Goal: Task Accomplishment & Management: Complete application form

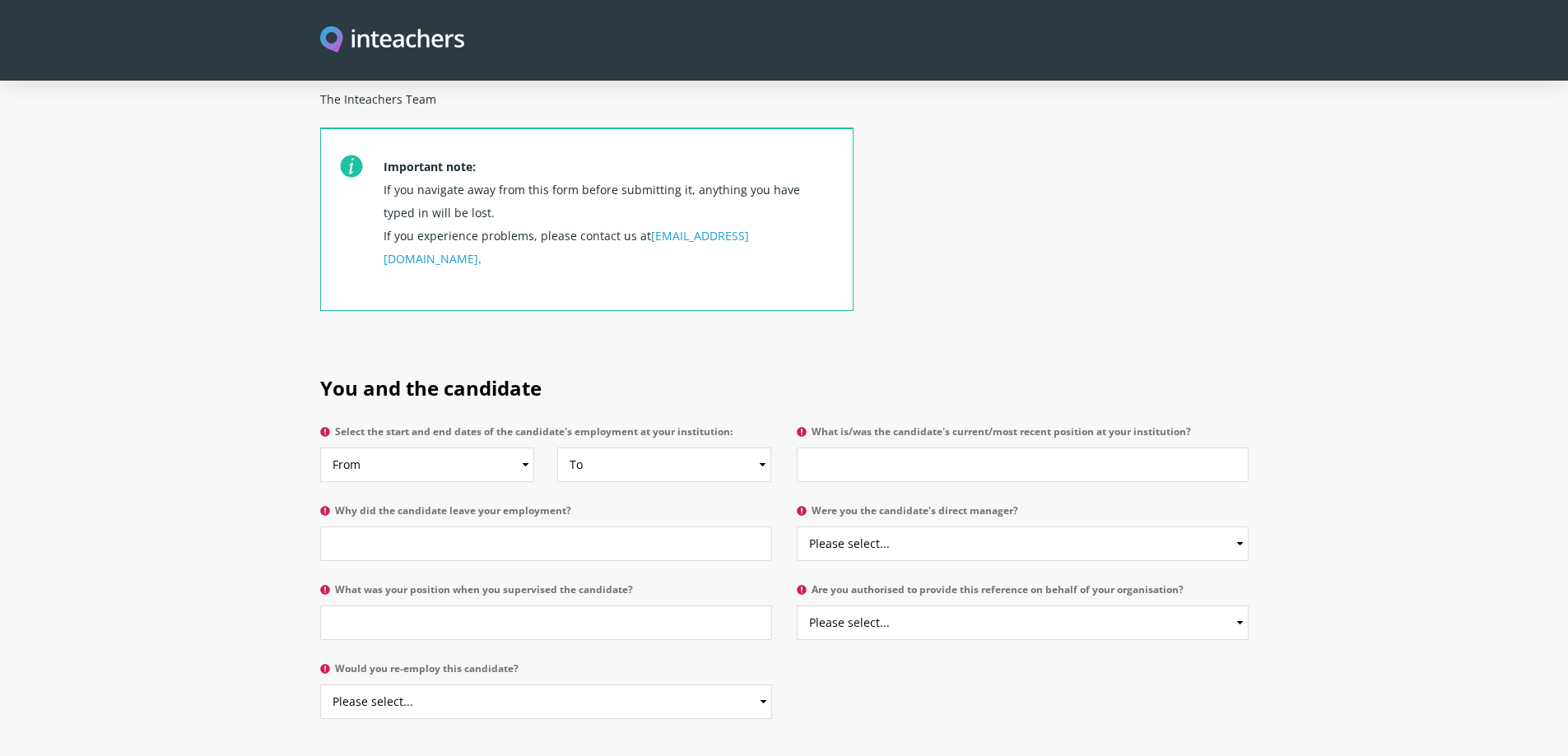
scroll to position [576, 0]
click at [449, 447] on select "From 2025 2024 2023 2022 2021 2020 2019 2018 2017 2016 2015 2014 2013 2012 2011…" at bounding box center [427, 464] width 214 height 35
select select "2013"
click at [320, 447] on select "From 2025 2024 2023 2022 2021 2020 2019 2018 2017 2016 2015 2014 2013 2012 2011…" at bounding box center [427, 464] width 214 height 35
click at [758, 447] on select "To Currently 2025 2024 2023 2022 2021 2020 2019 2018 2017 2016 2015 2014 2013 2…" at bounding box center [665, 464] width 214 height 35
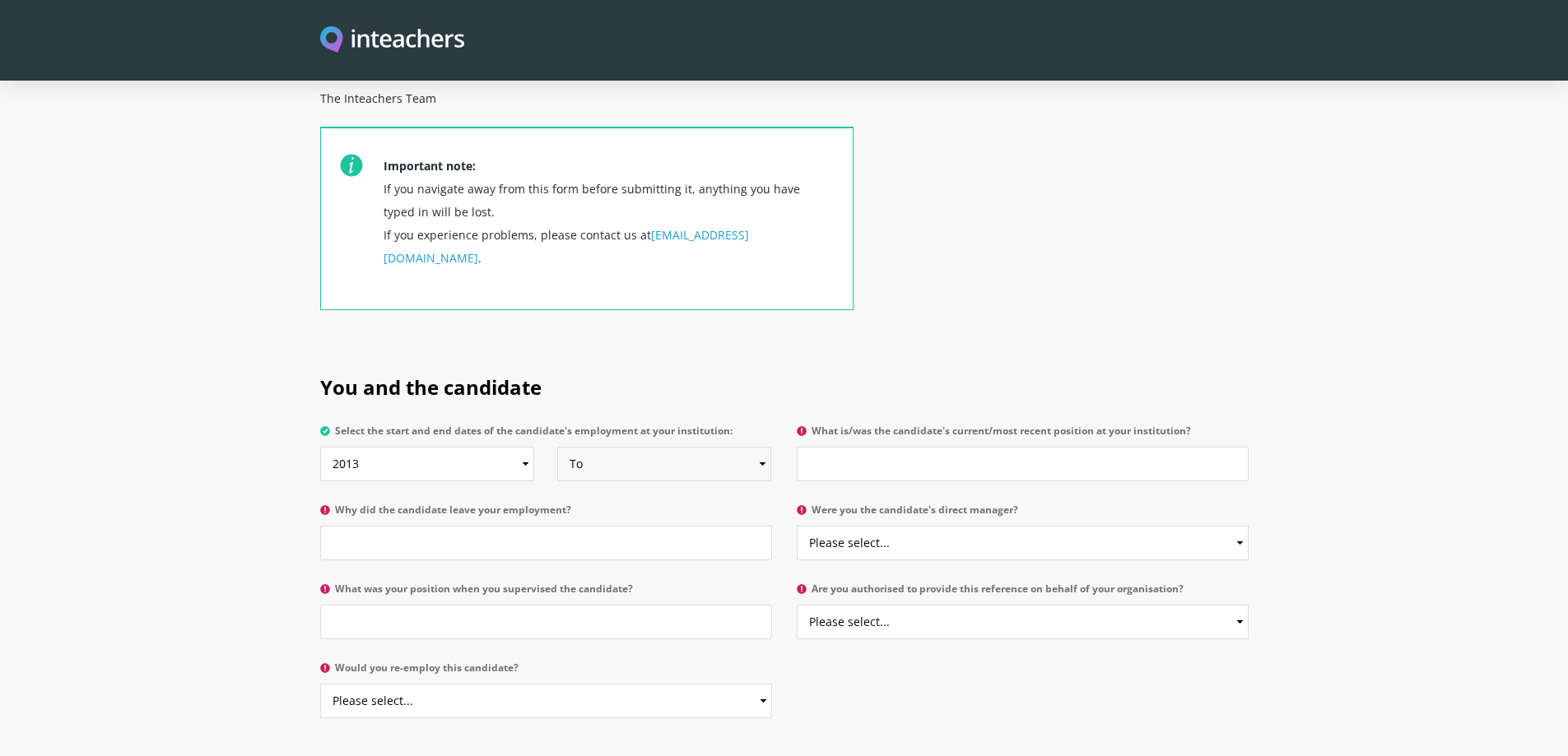
select select "2025"
click at [558, 447] on select "To Currently 2025 2024 2023 2022 2021 2020 2019 2018 2017 2016 2015 2014 2013 2…" at bounding box center [665, 464] width 214 height 35
click at [870, 447] on input "What is/was the candidate's current/most recent position at your institution?" at bounding box center [1023, 464] width 452 height 35
type input "System Administrator"
click at [580, 526] on input "Why did the candidate leave your employment?" at bounding box center [546, 543] width 452 height 35
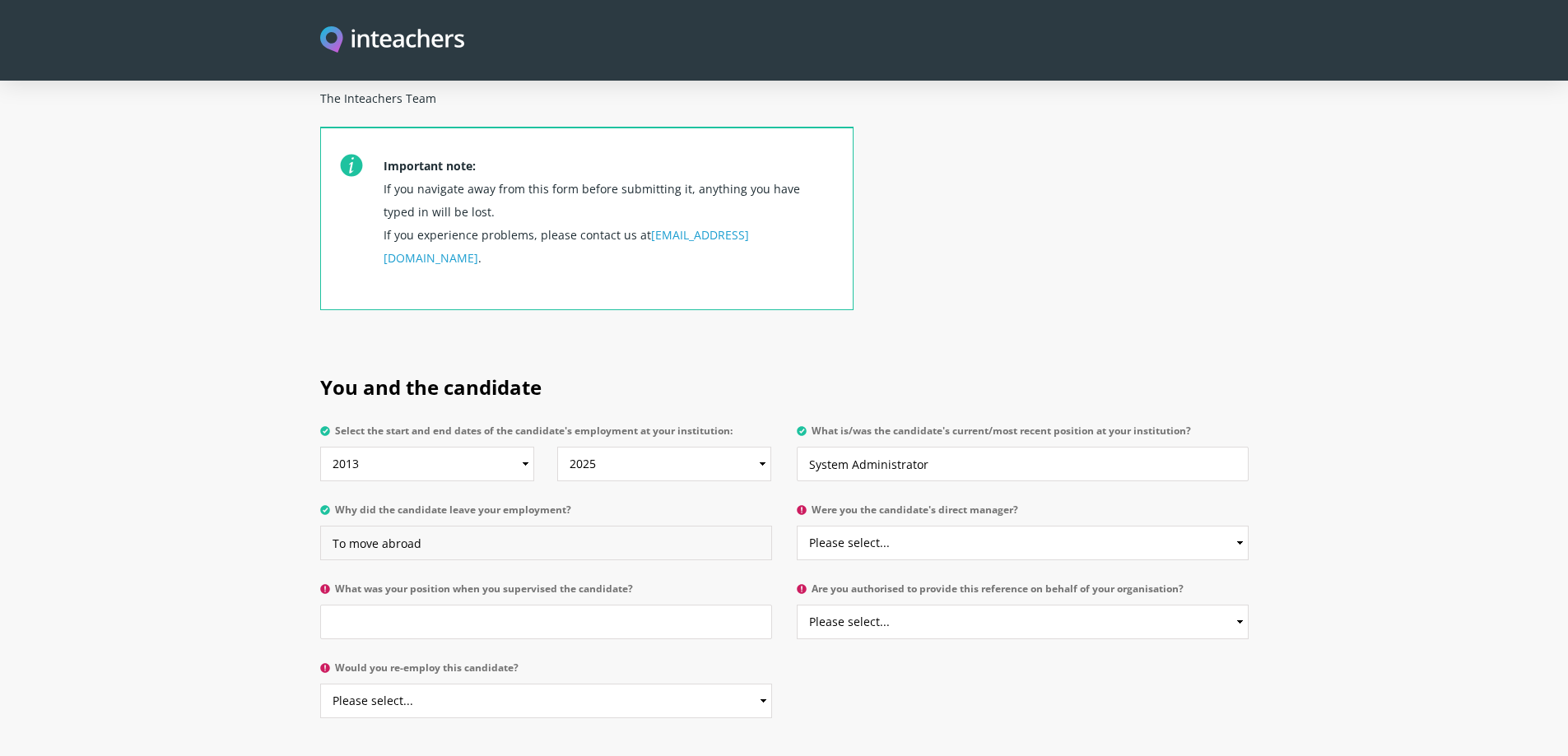
type input "To move abroad"
click at [925, 526] on select "Please select... Yes No" at bounding box center [1023, 543] width 452 height 35
select select "No"
click at [797, 526] on select "Please select... Yes No" at bounding box center [1023, 543] width 452 height 35
click at [563, 605] on input "What was your position when you supervised the candidate?" at bounding box center [546, 622] width 452 height 35
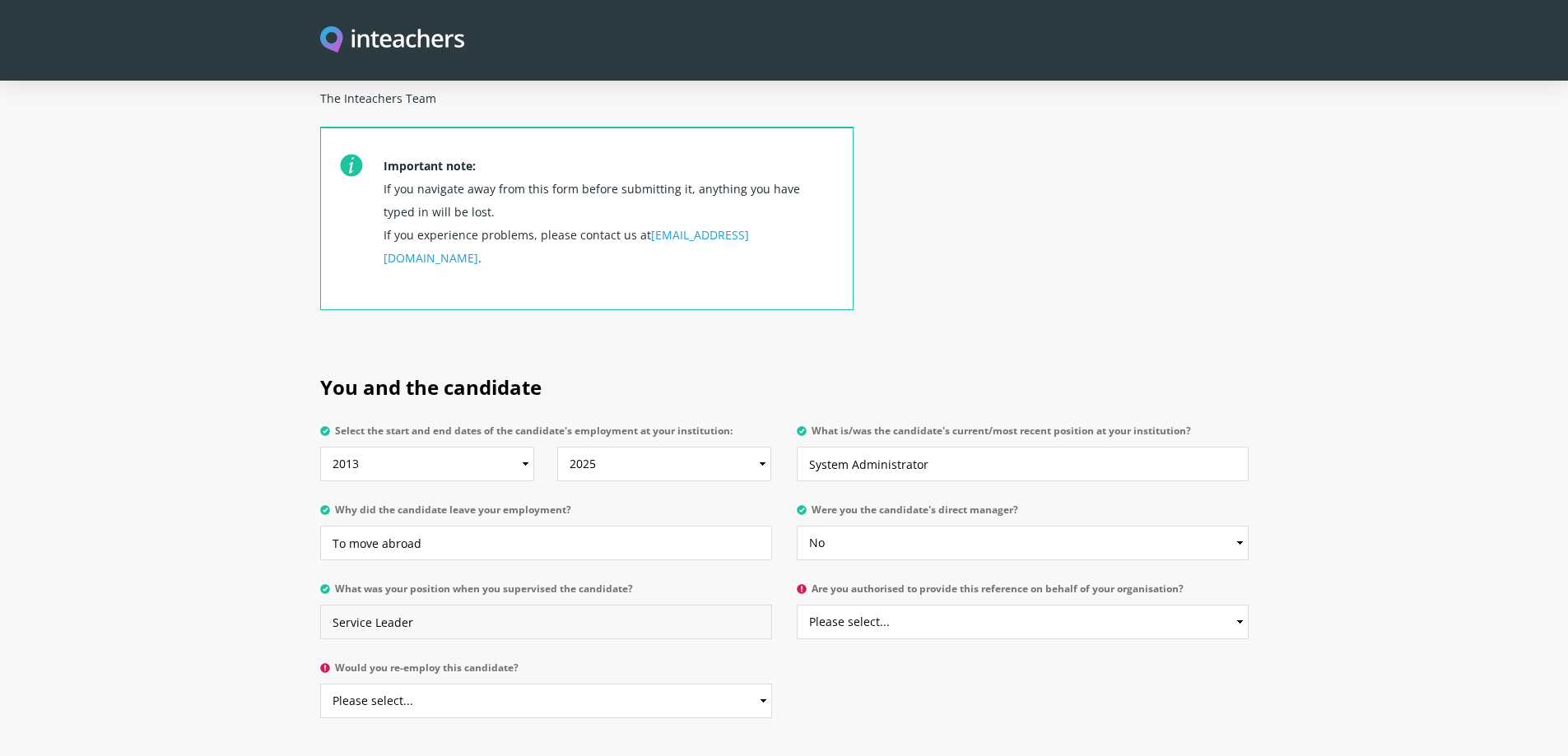
type input "Service Leader"
click at [939, 605] on select "Please select... Yes No" at bounding box center [1023, 622] width 452 height 35
select select "Yes"
click at [797, 605] on select "Please select... Yes No" at bounding box center [1023, 622] width 452 height 35
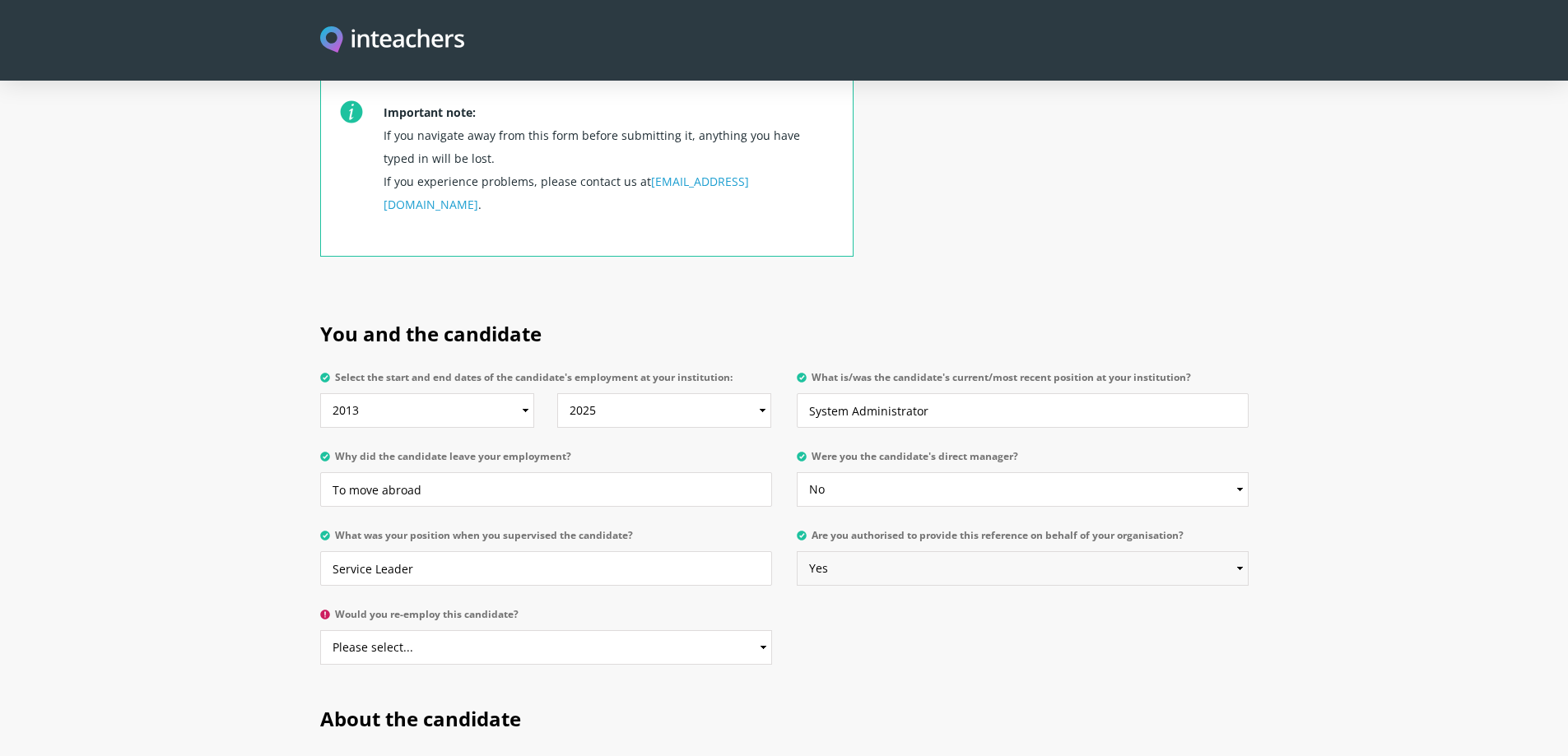
scroll to position [659, 0]
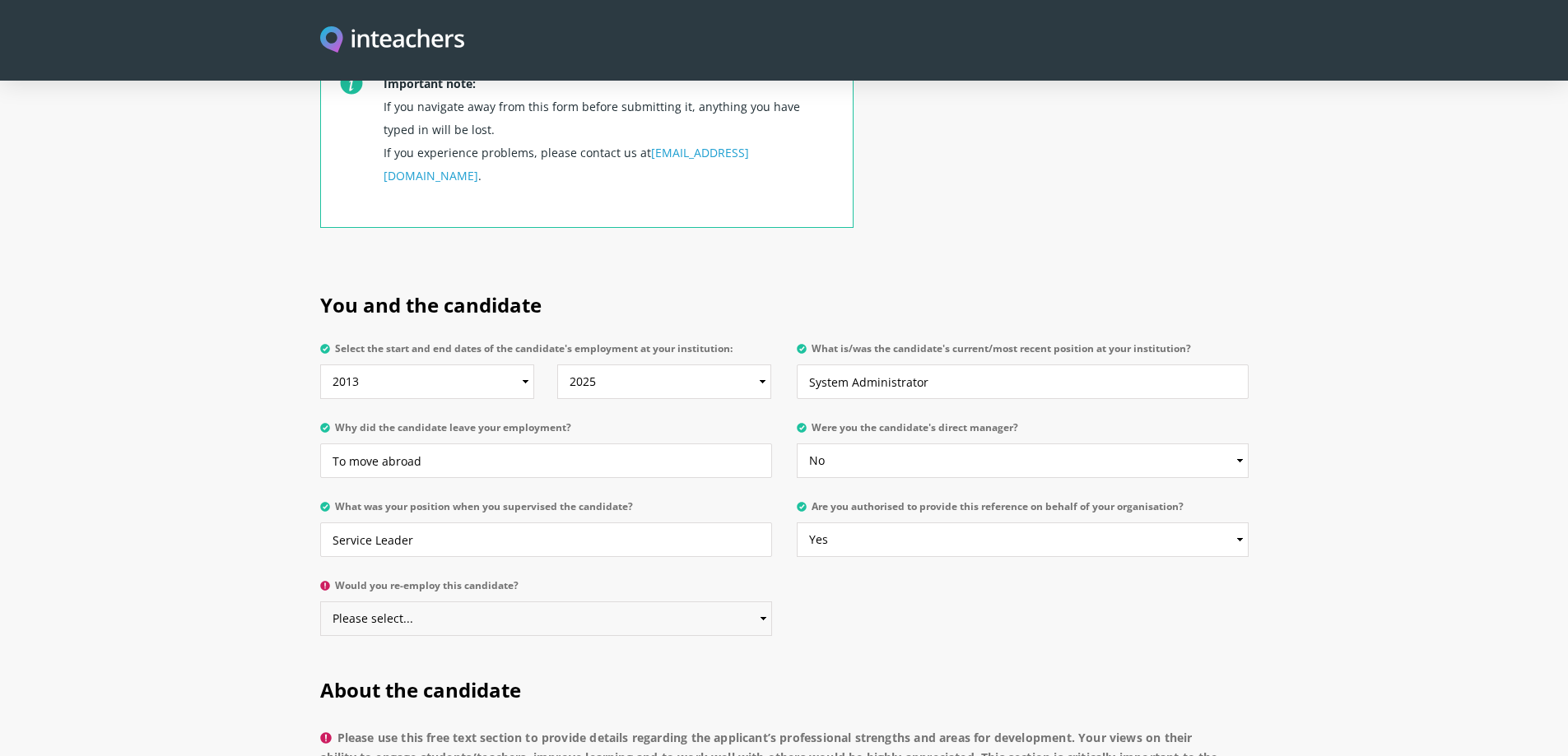
click at [742, 601] on select "Please select... Yes No" at bounding box center [546, 618] width 452 height 35
select select "Yes"
click at [320, 601] on select "Please select... Yes No" at bounding box center [546, 618] width 452 height 35
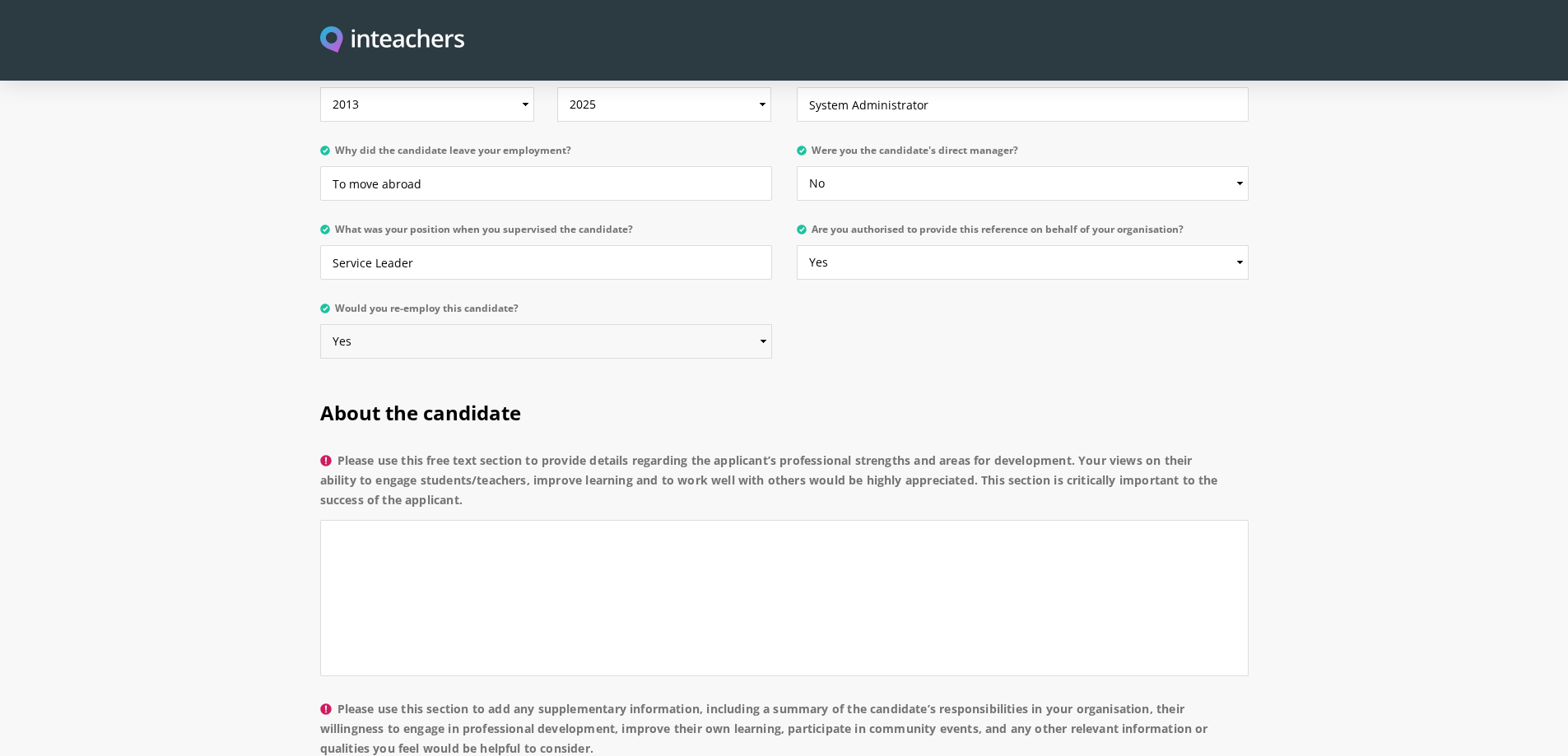
scroll to position [987, 0]
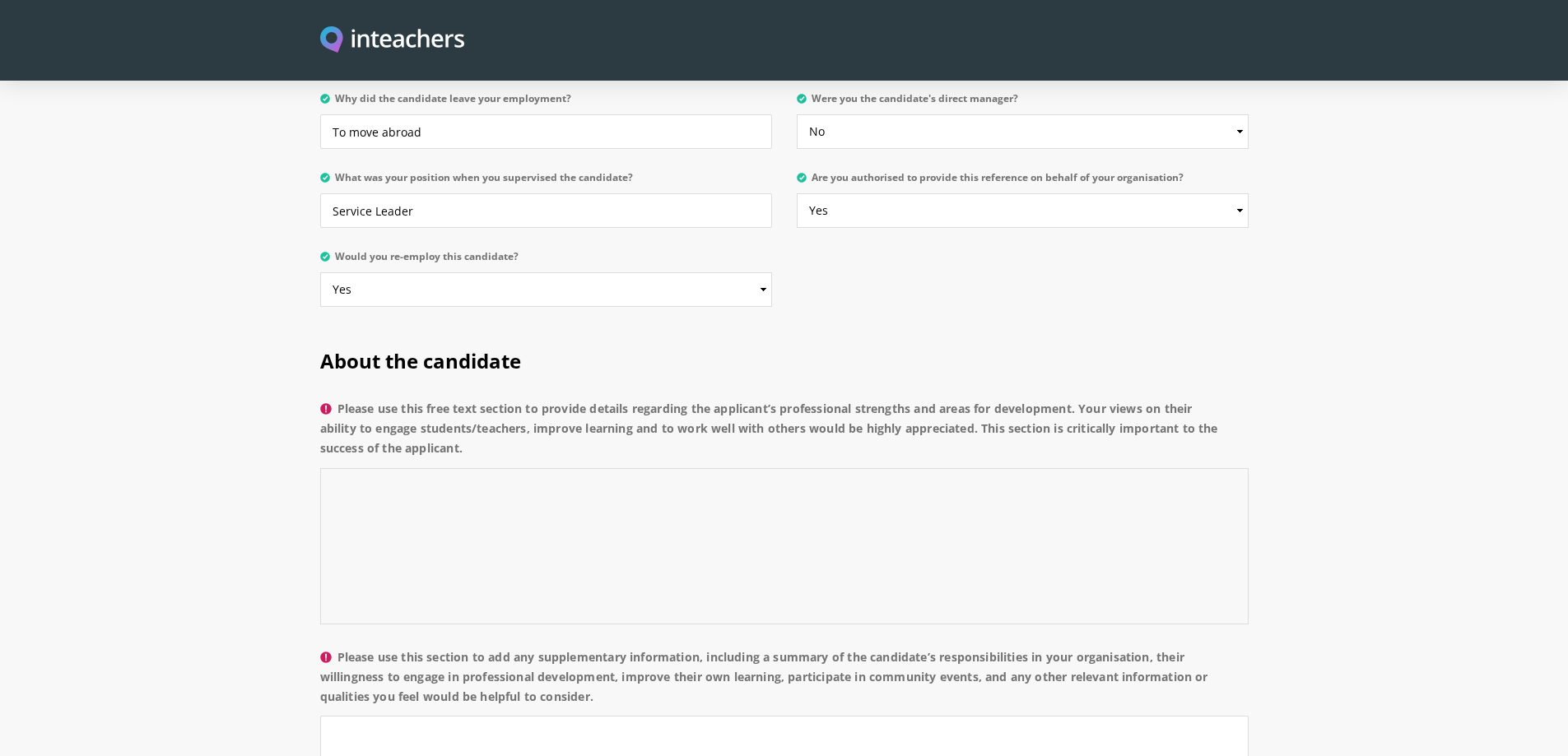
click at [456, 468] on textarea "Please use this free text section to provide details regarding the applicant’s …" at bounding box center [784, 546] width 928 height 156
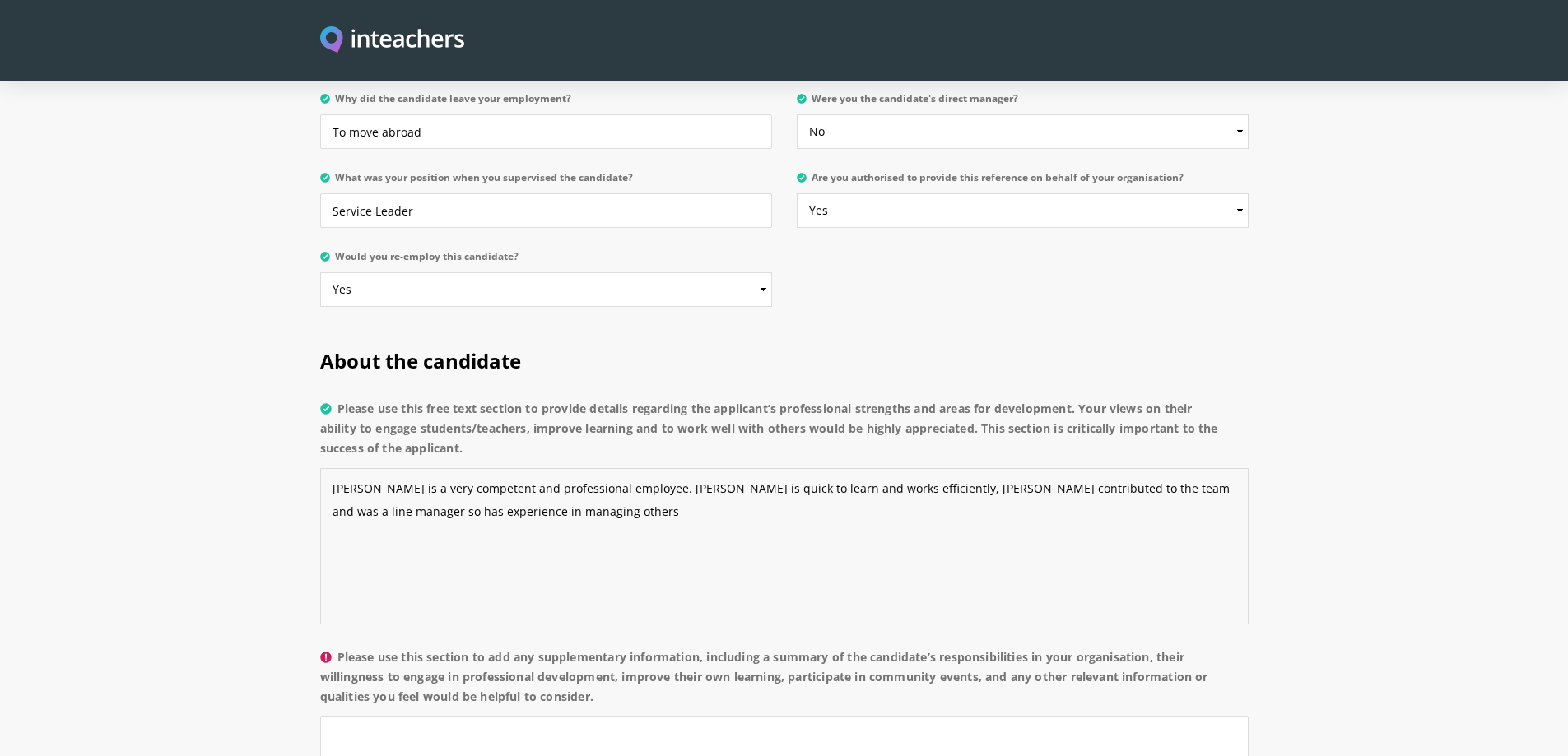
click at [1027, 468] on textarea "[PERSON_NAME] is a very competent and professional employee. [PERSON_NAME] is q…" at bounding box center [784, 546] width 928 height 156
click at [465, 468] on textarea "[PERSON_NAME] is a very competent and professional employee. [PERSON_NAME] is q…" at bounding box center [784, 546] width 928 height 156
click at [790, 468] on textarea "[PERSON_NAME] is a very competent and professional employee. [PERSON_NAME] is q…" at bounding box center [784, 546] width 928 height 156
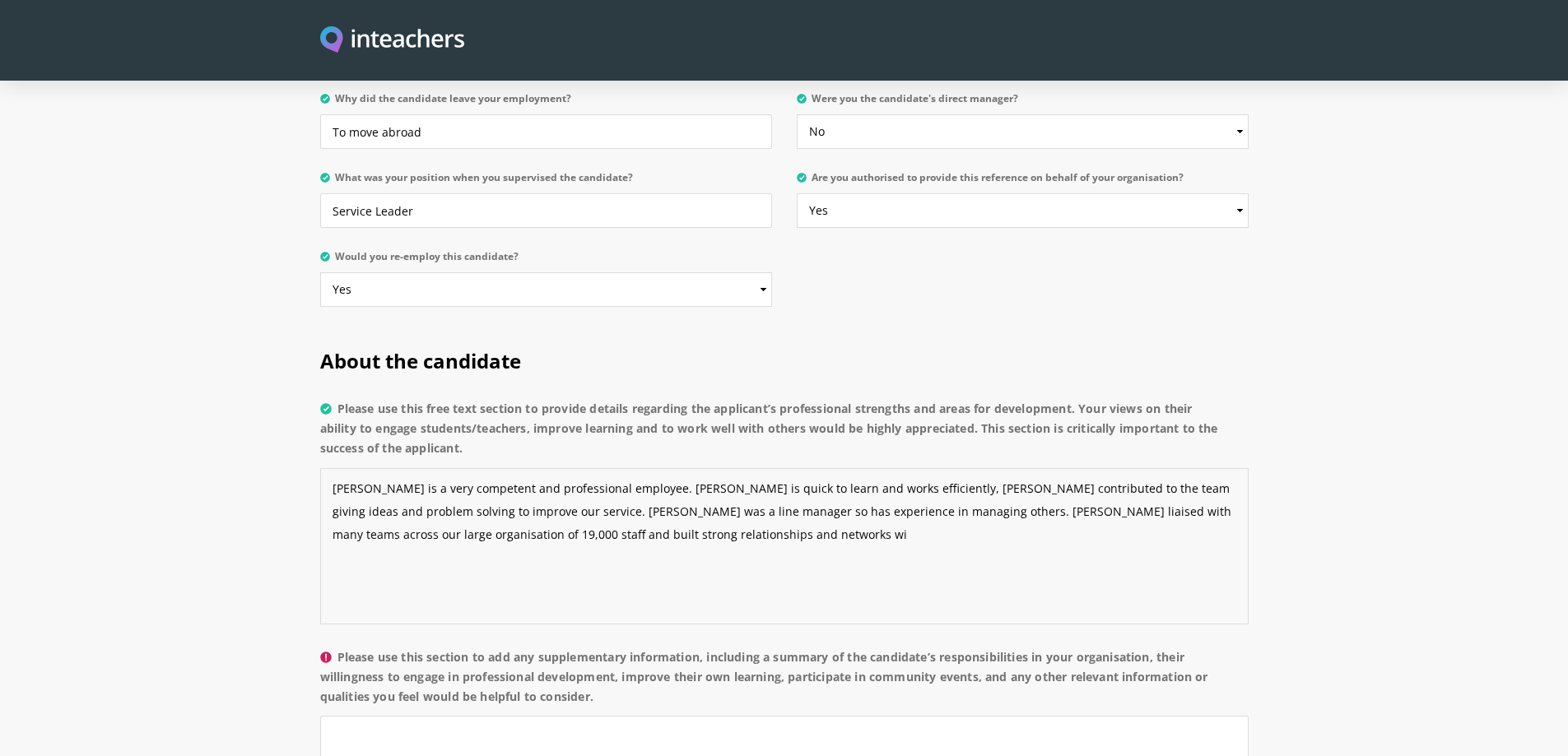
click at [1130, 468] on textarea "[PERSON_NAME] is a very competent and professional employee. [PERSON_NAME] is q…" at bounding box center [784, 546] width 928 height 156
drag, startPoint x: 1195, startPoint y: 464, endPoint x: 961, endPoint y: 469, distance: 234.1
click at [961, 469] on textarea "[PERSON_NAME] is a very competent and professional employee. [PERSON_NAME] is q…" at bounding box center [784, 546] width 928 height 156
drag, startPoint x: 1215, startPoint y: 464, endPoint x: 1195, endPoint y: 464, distance: 20.0
click at [1195, 468] on textarea "[PERSON_NAME] is a very competent and professional employee. [PERSON_NAME] is q…" at bounding box center [784, 546] width 928 height 156
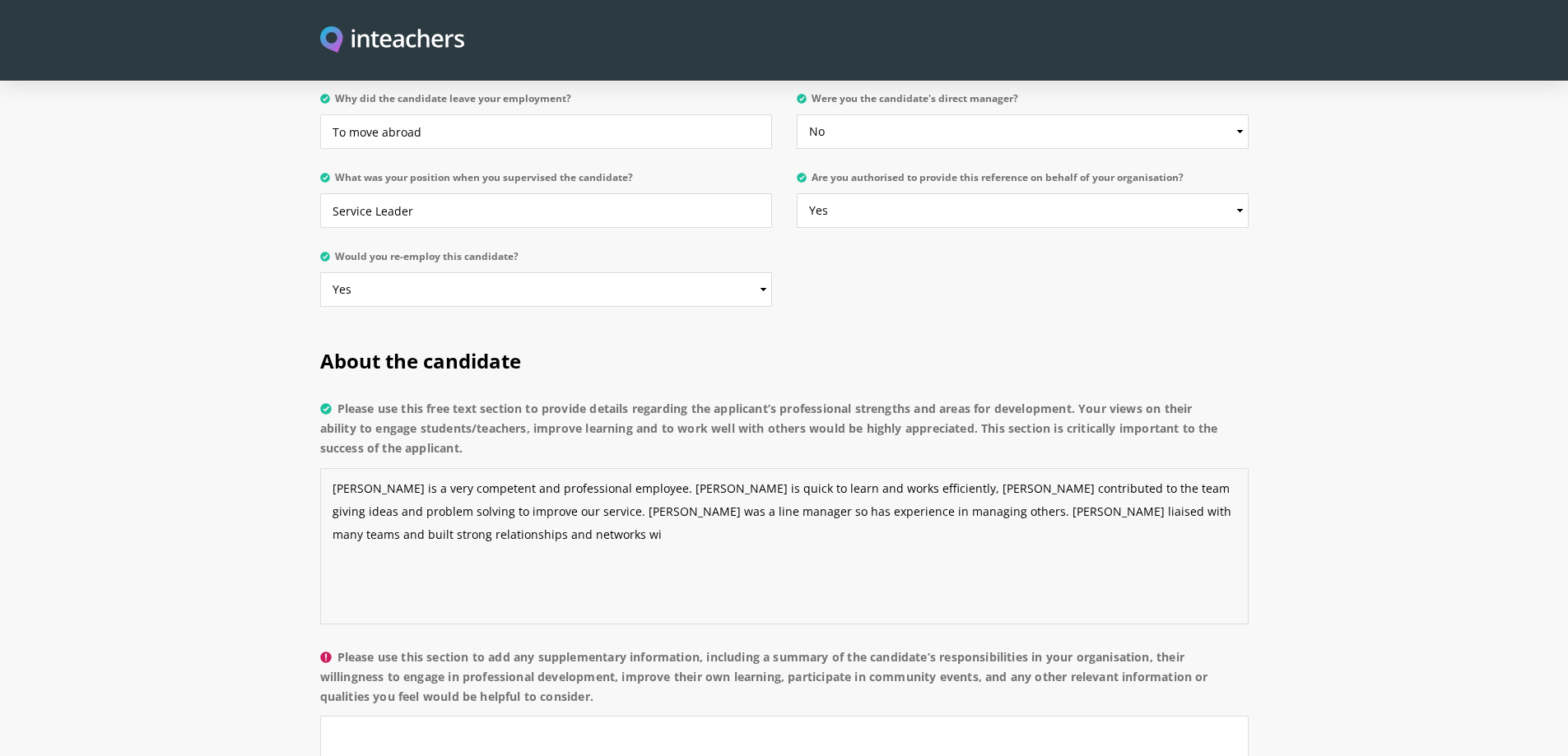
paste textarea "across our large organisation of 19,000 staff"
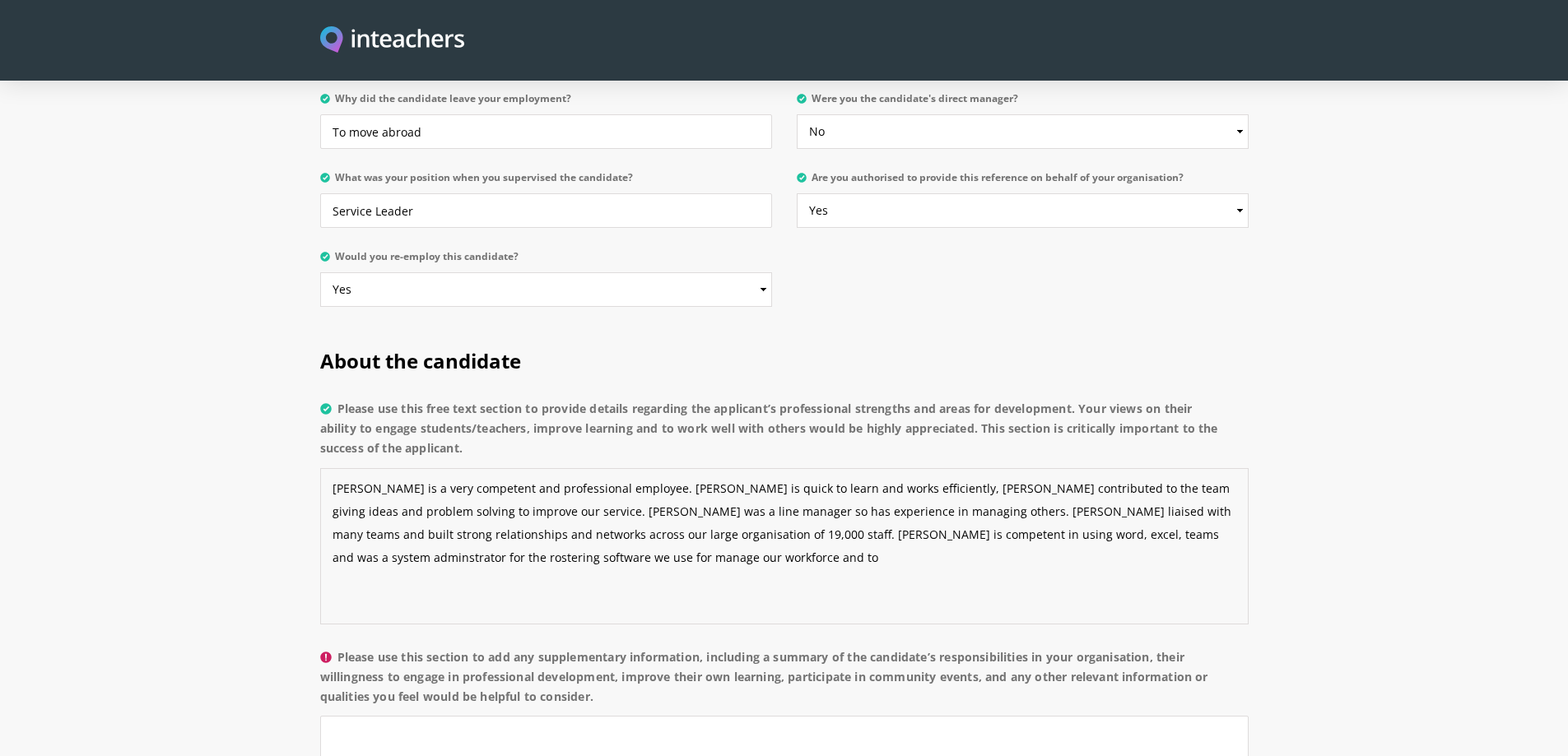
click at [922, 486] on textarea "[PERSON_NAME] is a very competent and professional employee. [PERSON_NAME] is q…" at bounding box center [784, 546] width 928 height 156
click at [1161, 488] on textarea "[PERSON_NAME] is a very competent and professional employee. [PERSON_NAME] is q…" at bounding box center [784, 546] width 928 height 156
click at [1204, 488] on textarea "[PERSON_NAME] is a very competent and professional employee. [PERSON_NAME] is q…" at bounding box center [784, 546] width 928 height 156
click at [482, 513] on textarea "[PERSON_NAME] is a very competent and professional employee. [PERSON_NAME] is q…" at bounding box center [784, 546] width 928 height 156
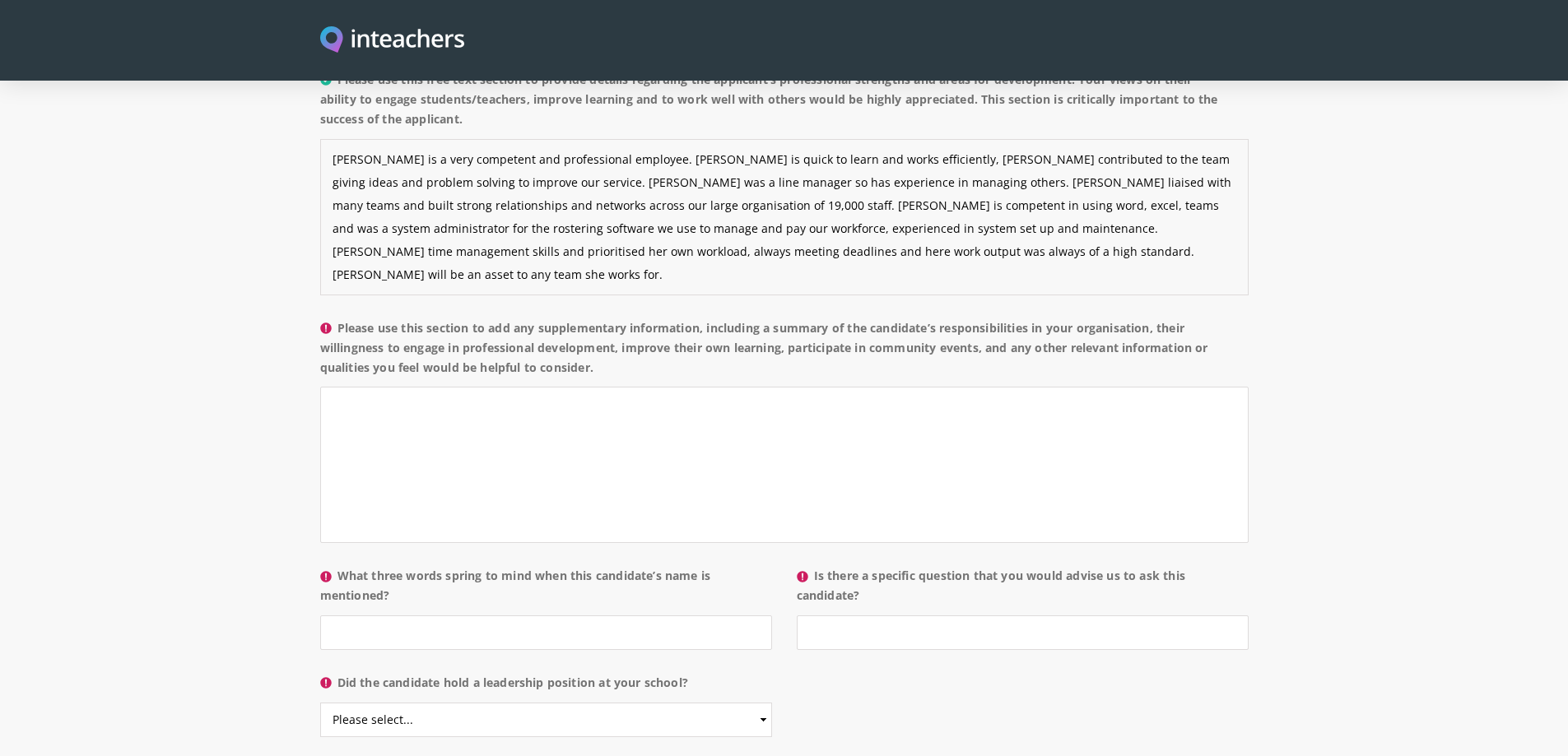
scroll to position [1235, 0]
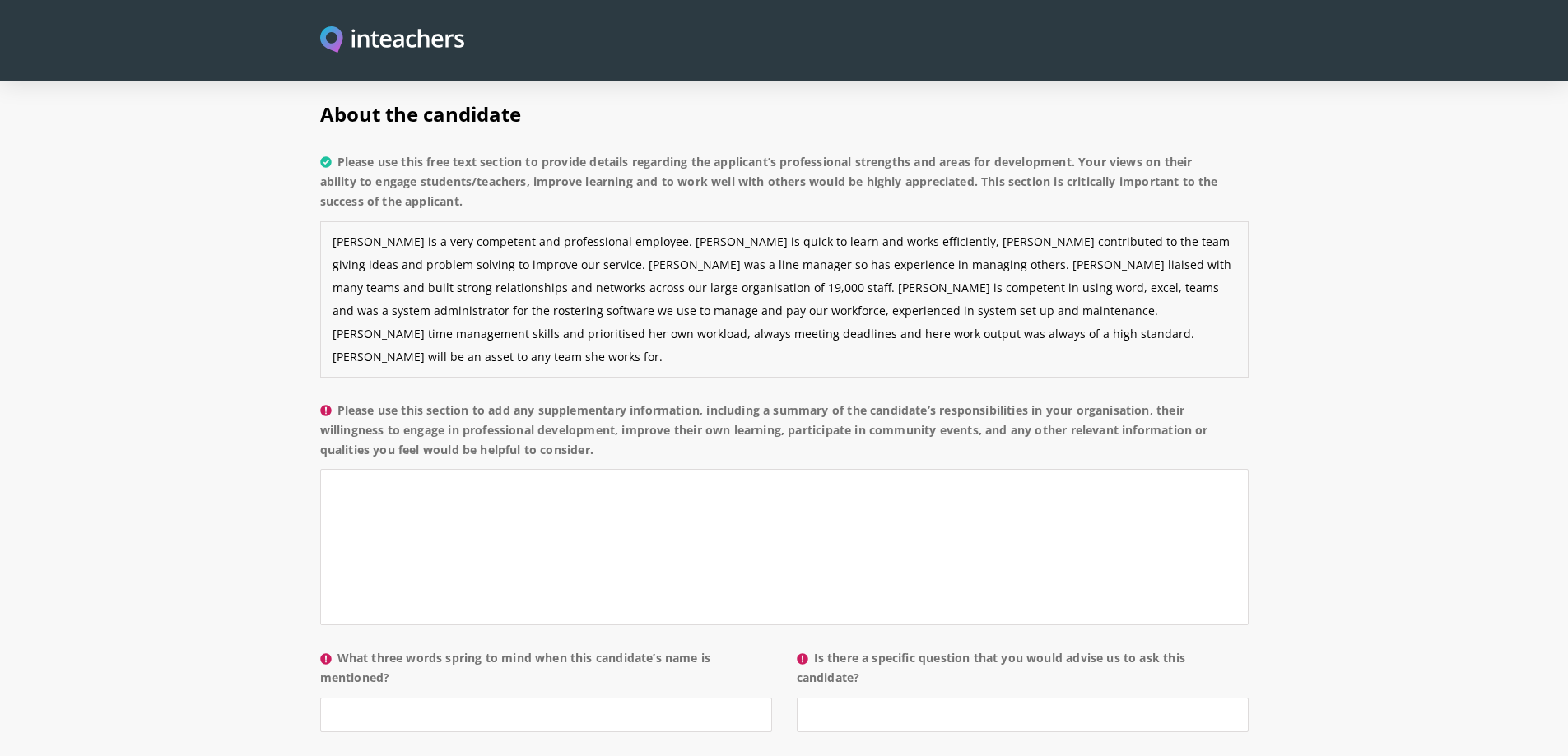
type textarea "[PERSON_NAME] is a very competent and professional employee. [PERSON_NAME] is q…"
click at [541, 469] on textarea "Please use this section to add any supplementary information, including a summa…" at bounding box center [784, 547] width 928 height 156
type textarea "S"
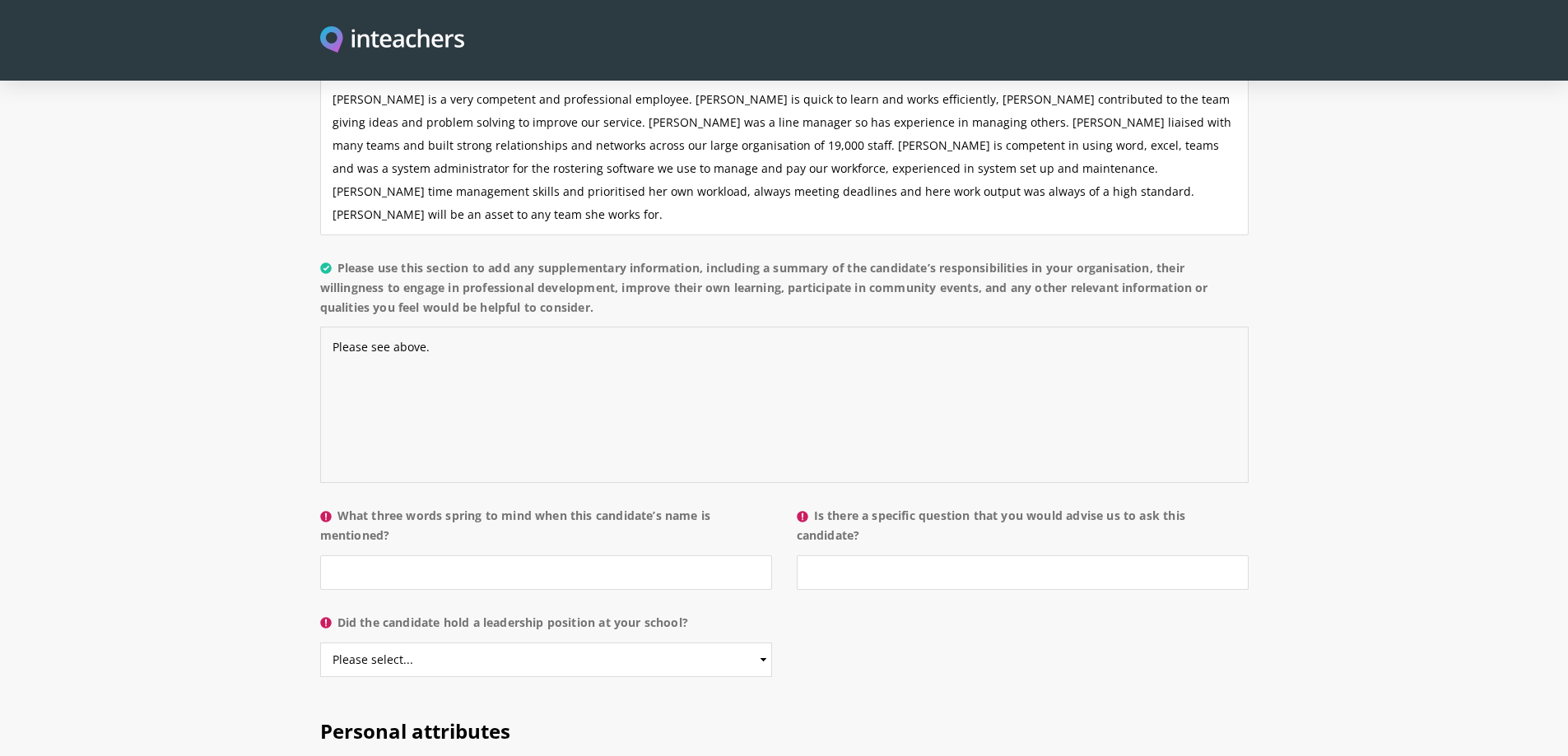
scroll to position [1399, 0]
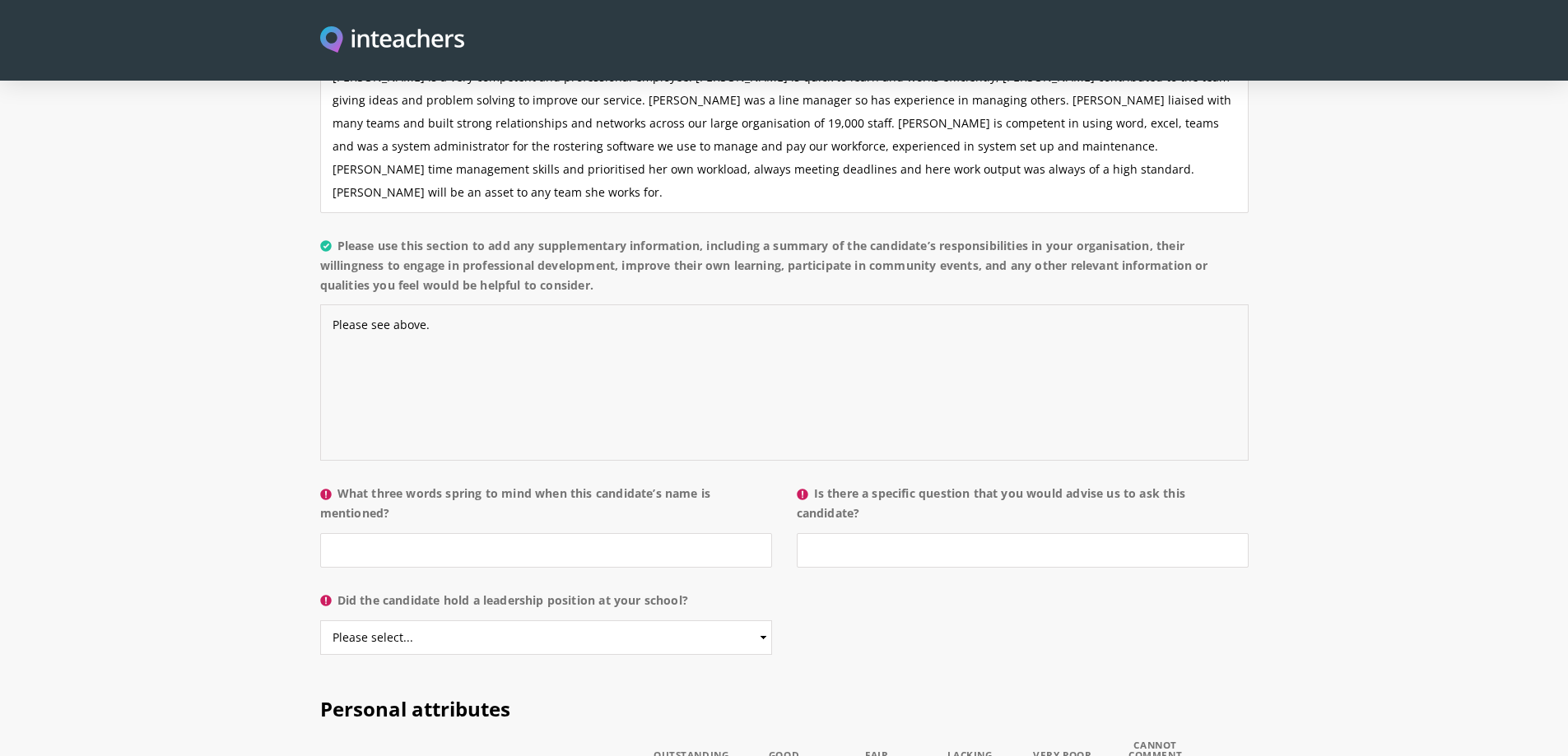
type textarea "Please see above."
click at [616, 533] on input "What three words spring to mind when this candidate’s name is mentioned?" at bounding box center [546, 550] width 452 height 35
type input "Happy, personable and hardworking"
click at [930, 533] on input "Is there a specific question that you would advise us to ask this candidate?" at bounding box center [1023, 550] width 452 height 35
type input "No"
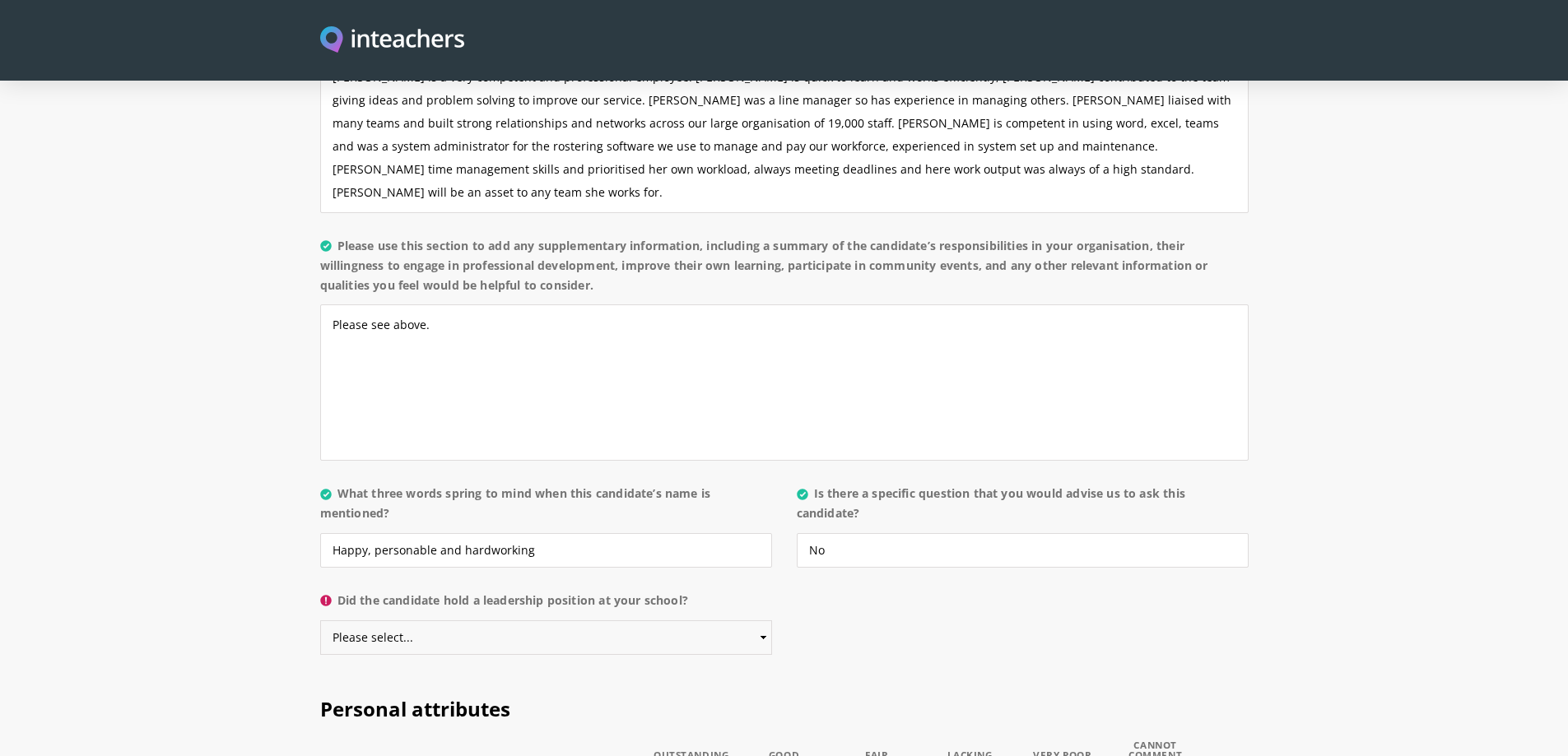
click at [554, 620] on select "Please select... Yes No" at bounding box center [546, 637] width 452 height 35
select select "No"
click at [320, 620] on select "Please select... Yes No" at bounding box center [546, 637] width 452 height 35
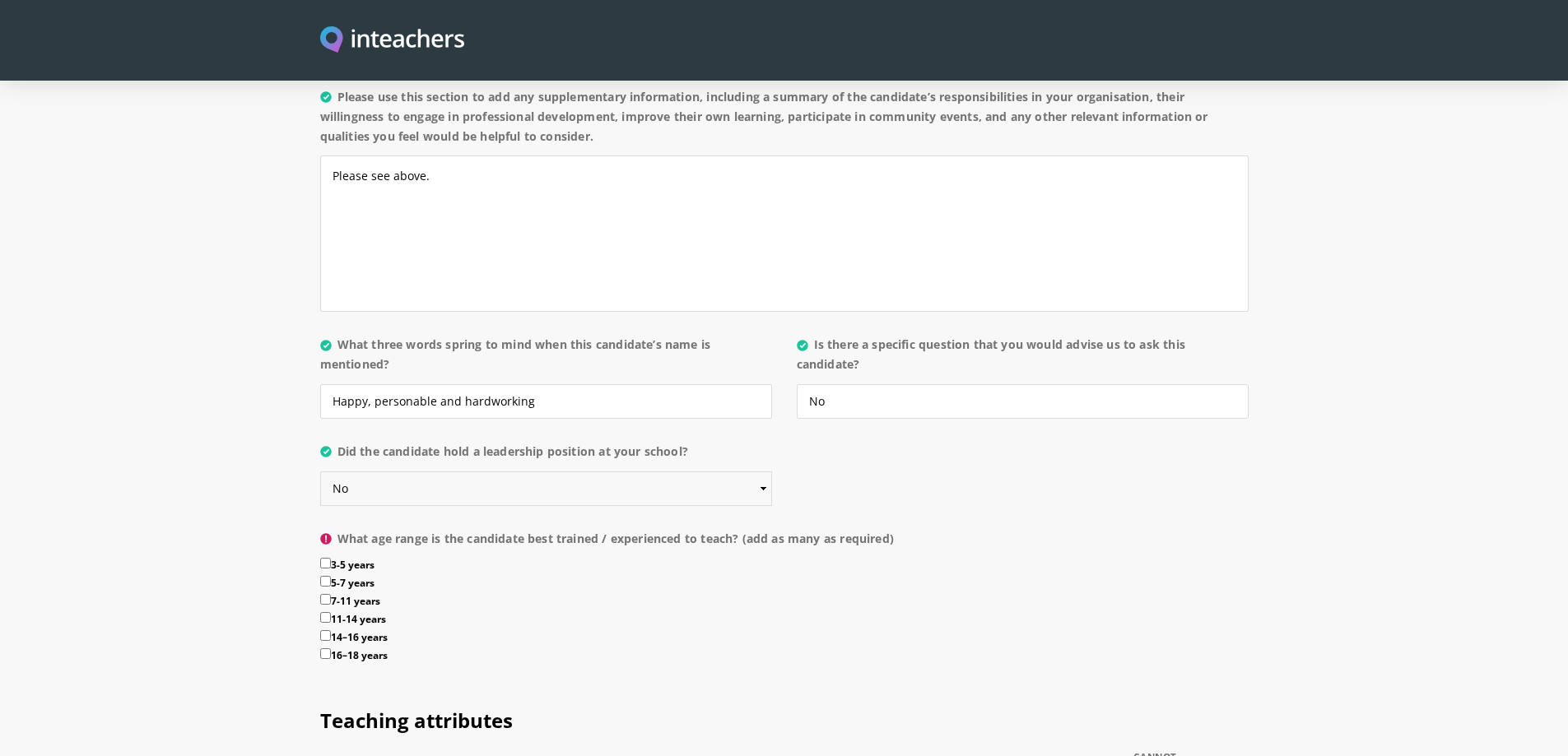
scroll to position [1646, 0]
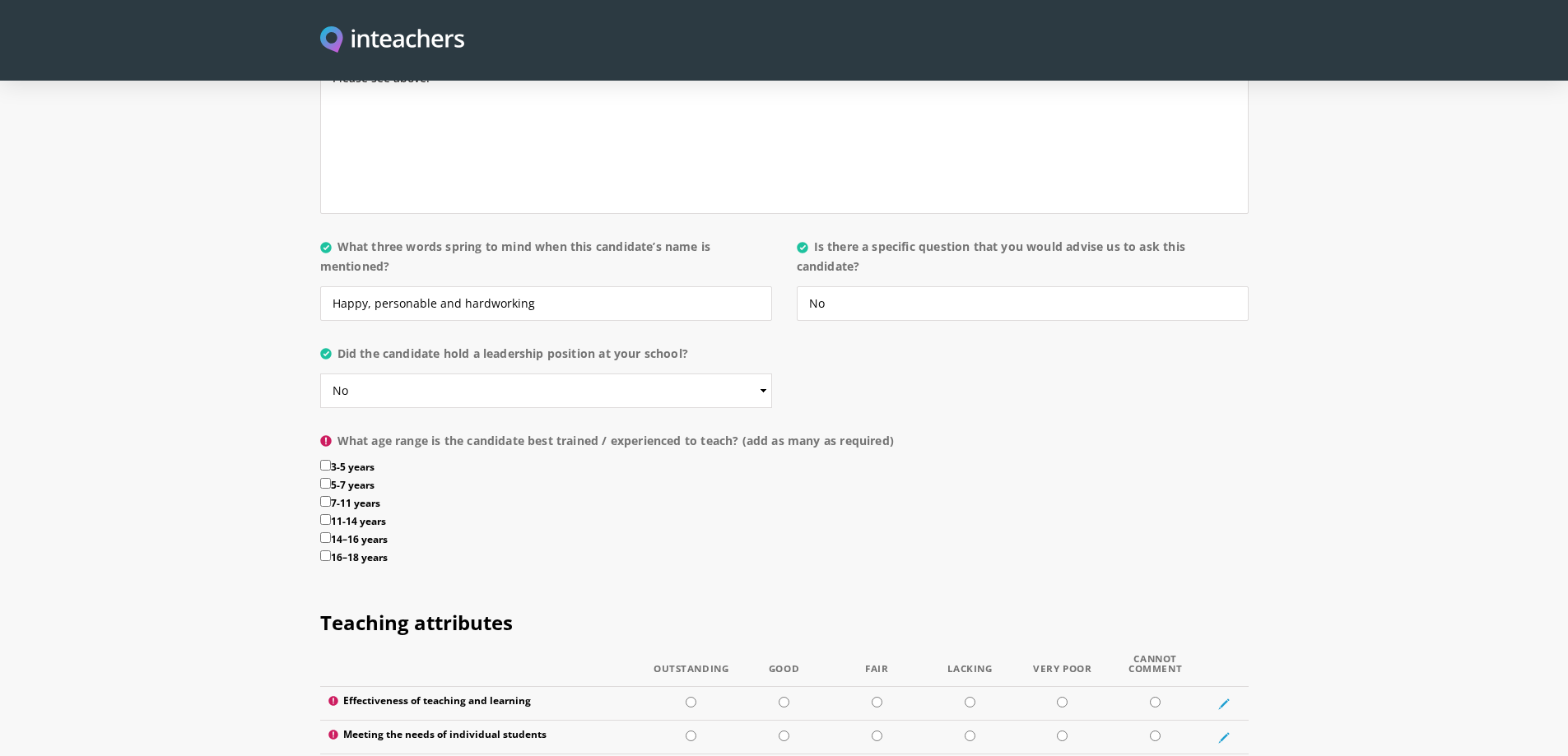
click at [324, 478] on input "5-7 years" at bounding box center [325, 483] width 11 height 11
checkbox input "true"
click at [324, 460] on input "3-5 years" at bounding box center [325, 466] width 11 height 11
checkbox input "true"
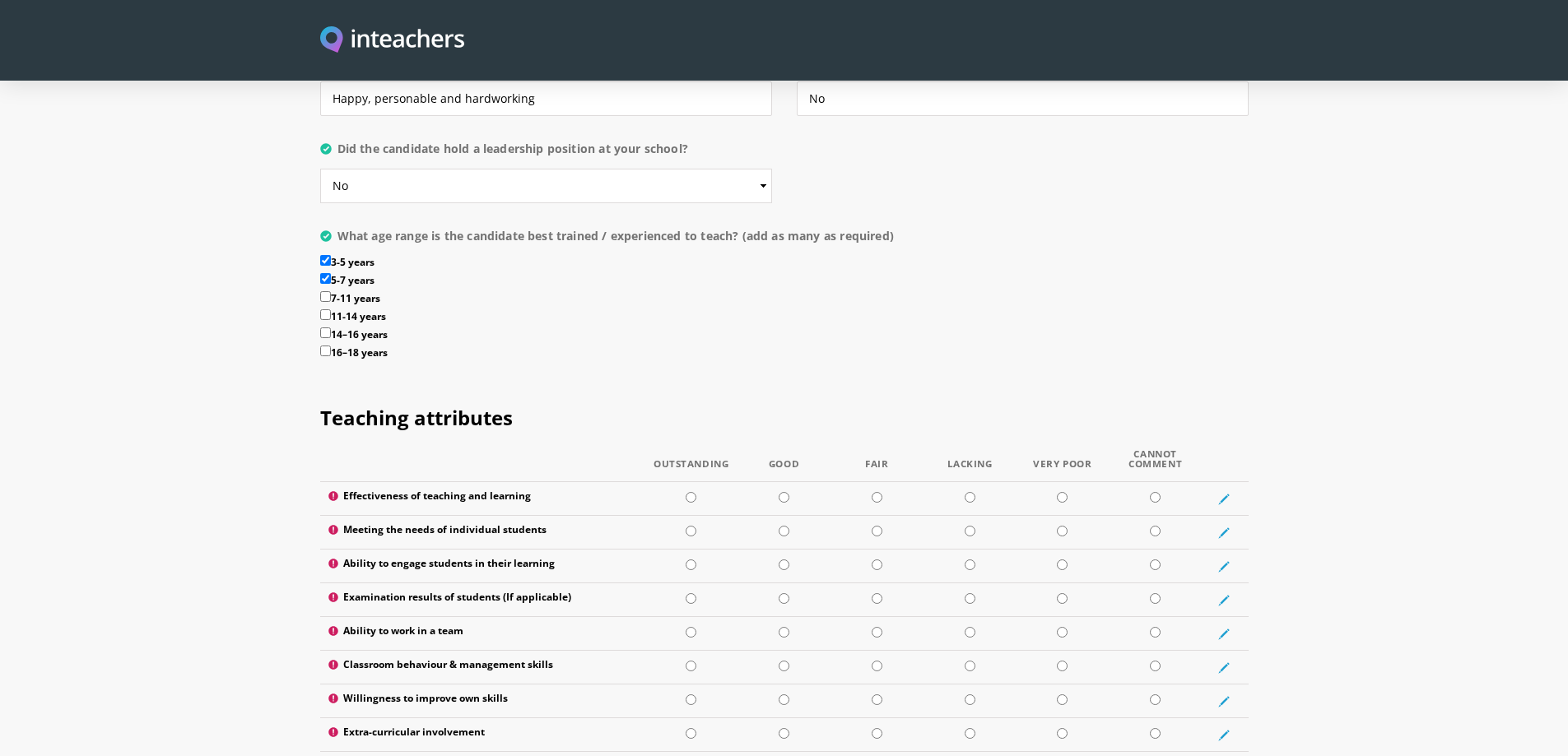
scroll to position [1893, 0]
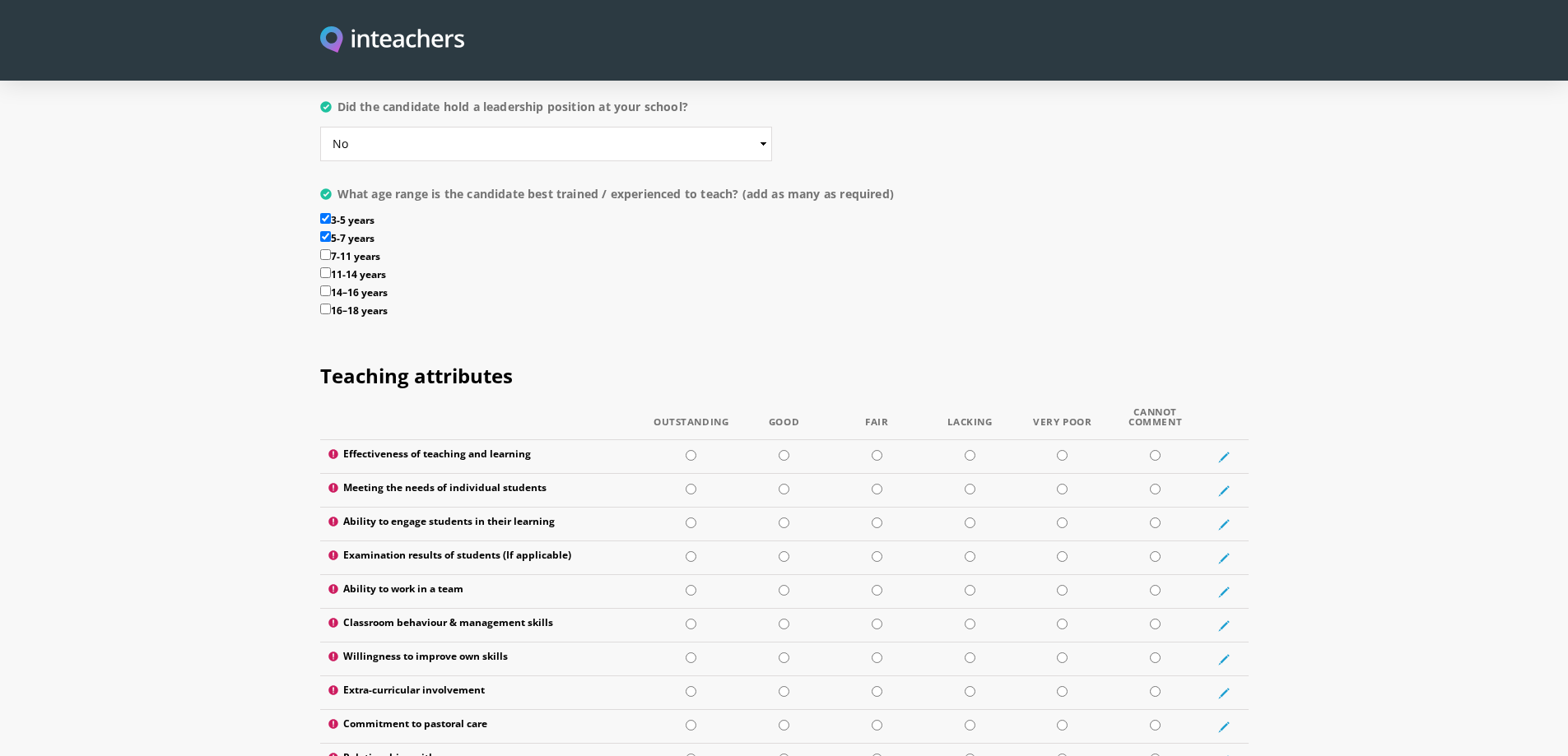
click at [324, 304] on input "16–18 years" at bounding box center [325, 309] width 11 height 11
checkbox input "true"
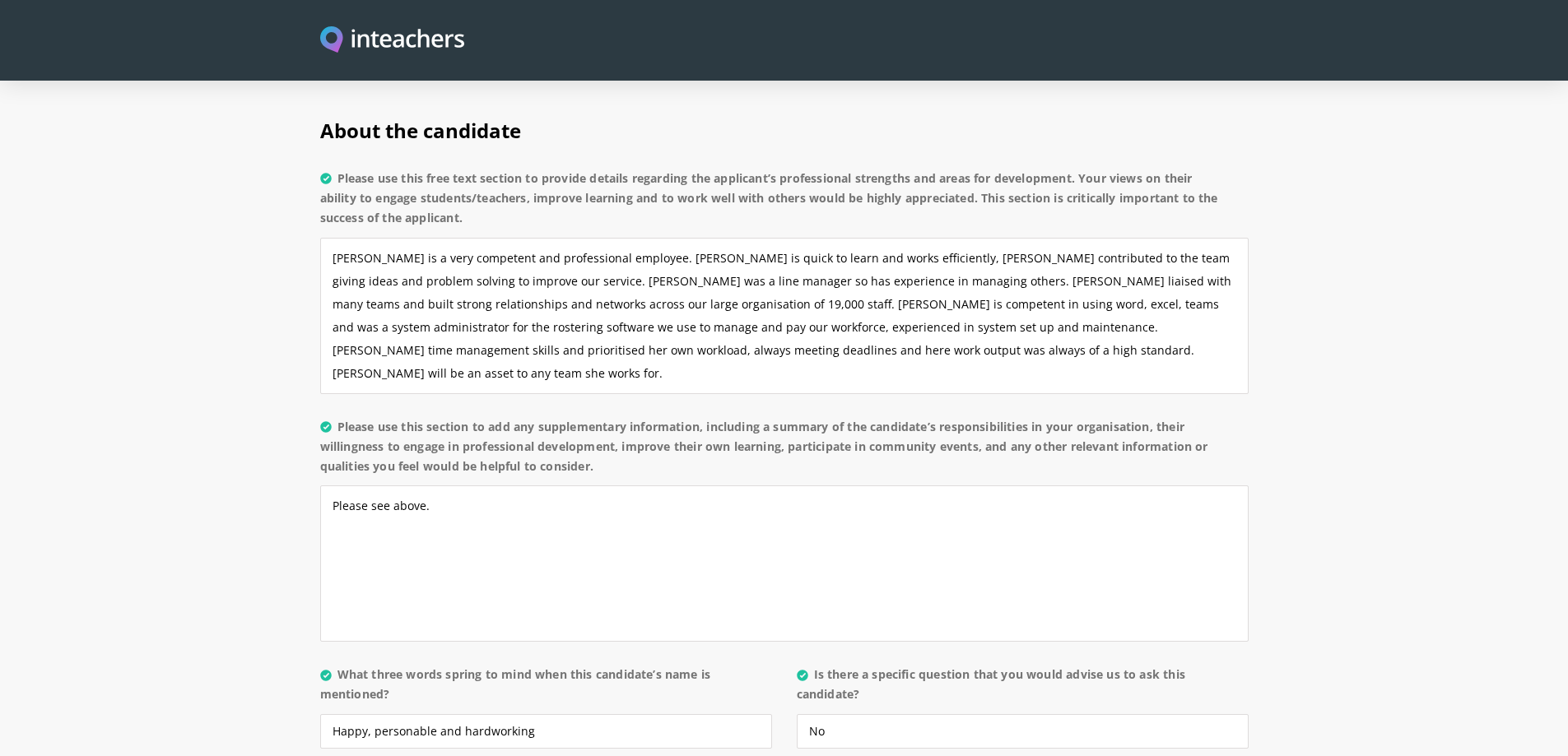
scroll to position [1070, 0]
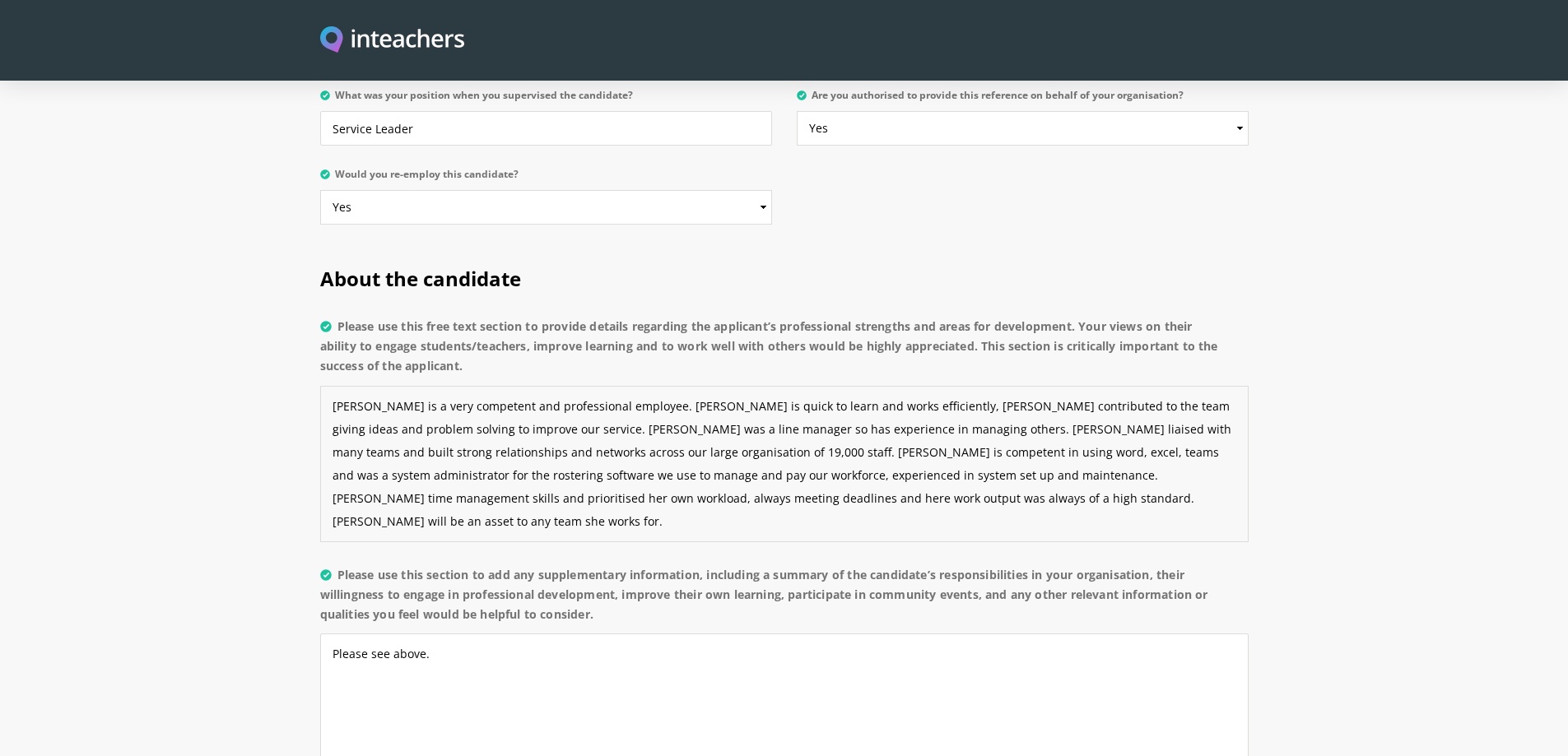
click at [695, 429] on textarea "[PERSON_NAME] is a very competent and professional employee. [PERSON_NAME] is q…" at bounding box center [784, 464] width 928 height 156
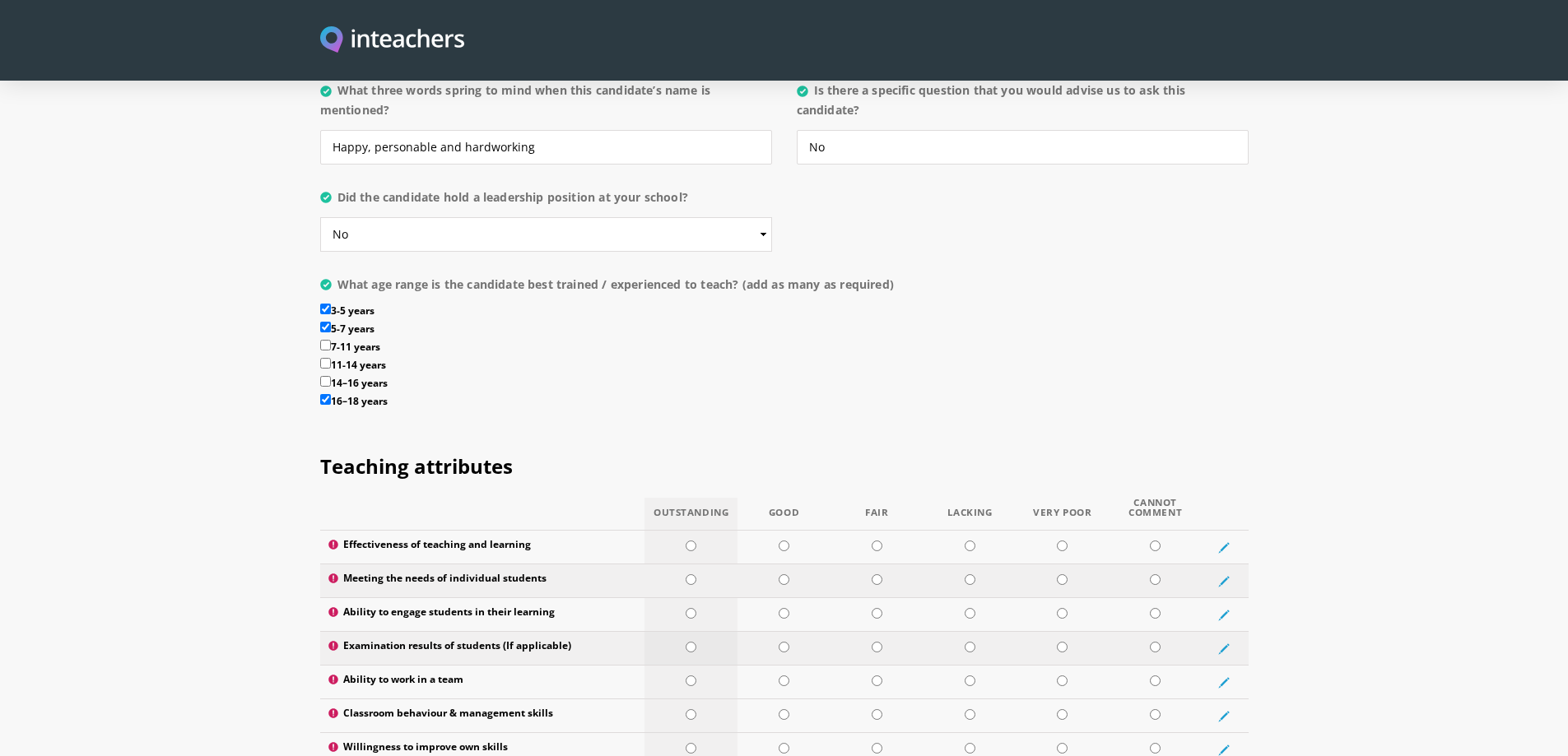
scroll to position [1810, 0]
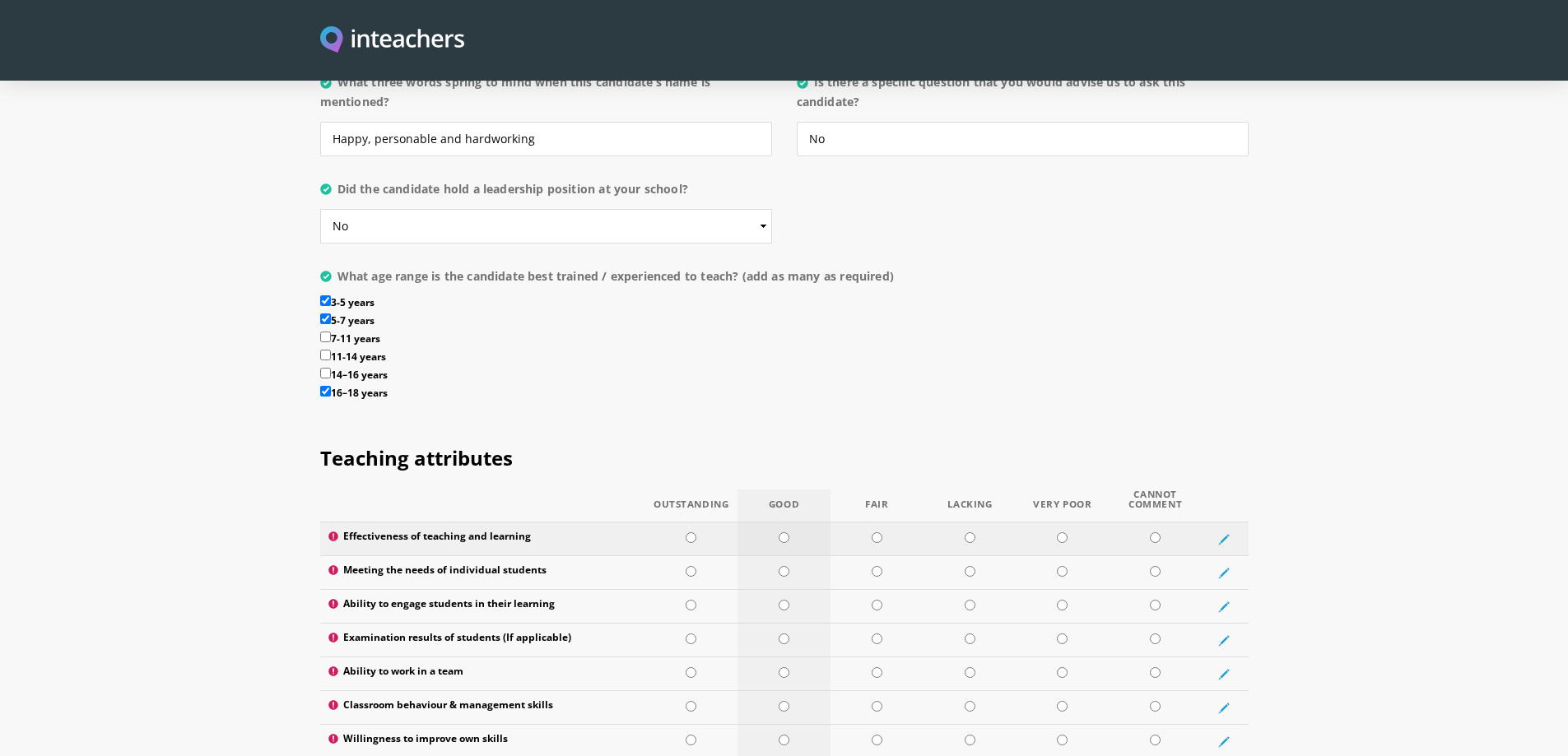
type textarea "[PERSON_NAME] is a very competent and professional employee. [PERSON_NAME] is q…"
click at [782, 533] on input "radio" at bounding box center [784, 538] width 11 height 11
radio input "true"
click at [782, 567] on input "radio" at bounding box center [784, 572] width 11 height 11
radio input "true"
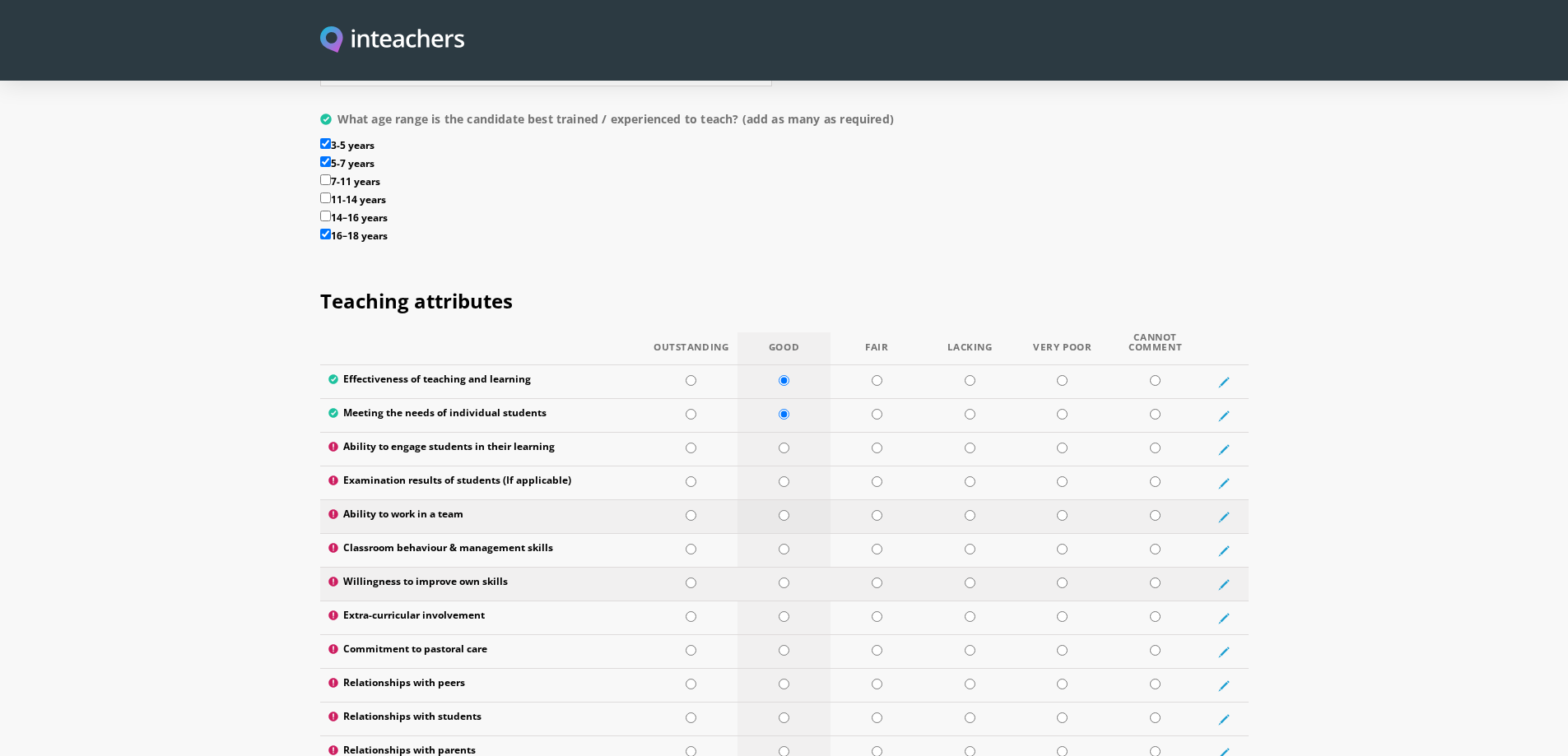
scroll to position [1975, 0]
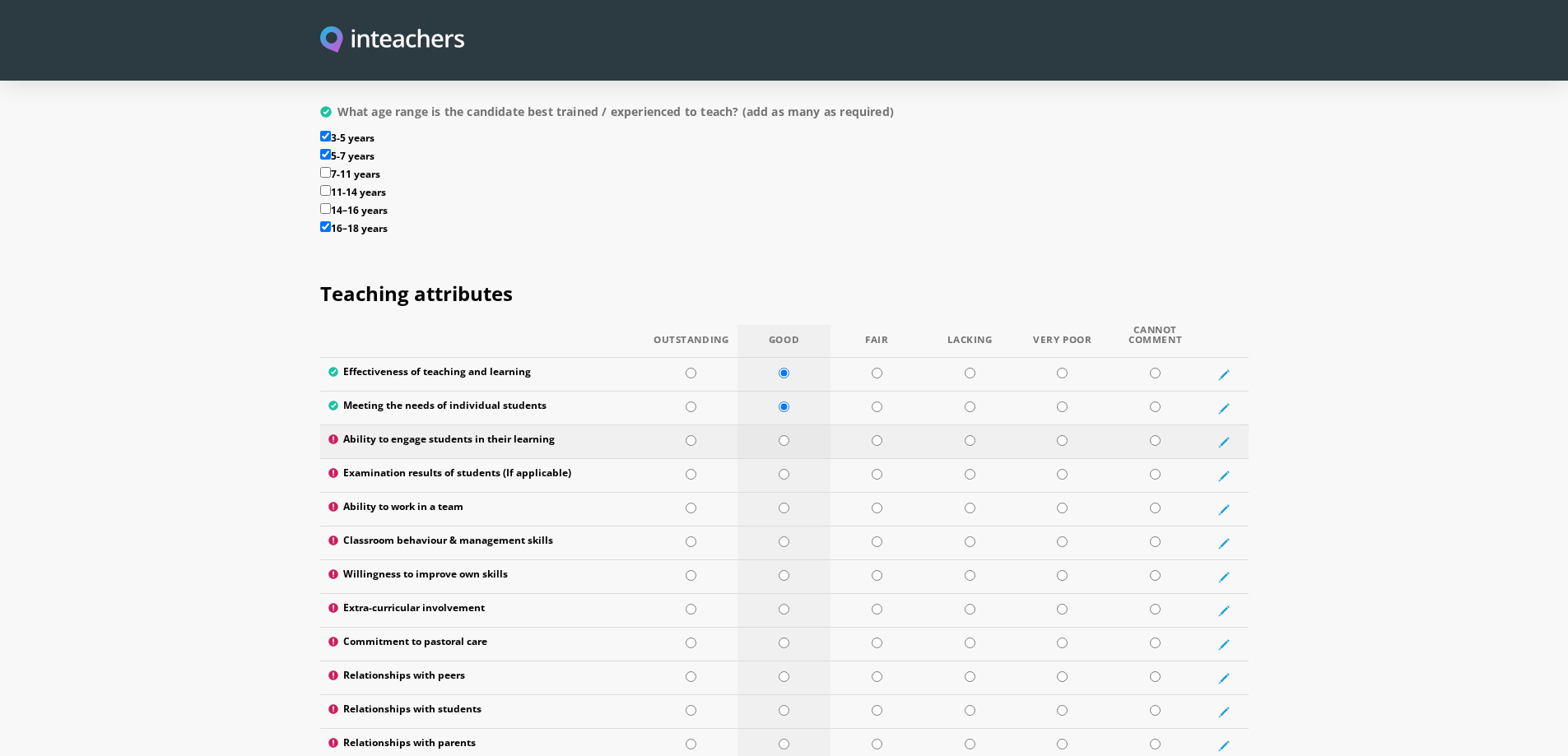
click at [786, 435] on input "radio" at bounding box center [784, 441] width 11 height 11
radio input "true"
click at [1153, 469] on input "radio" at bounding box center [1155, 475] width 11 height 11
radio input "true"
click at [690, 503] on input "radio" at bounding box center [691, 508] width 11 height 11
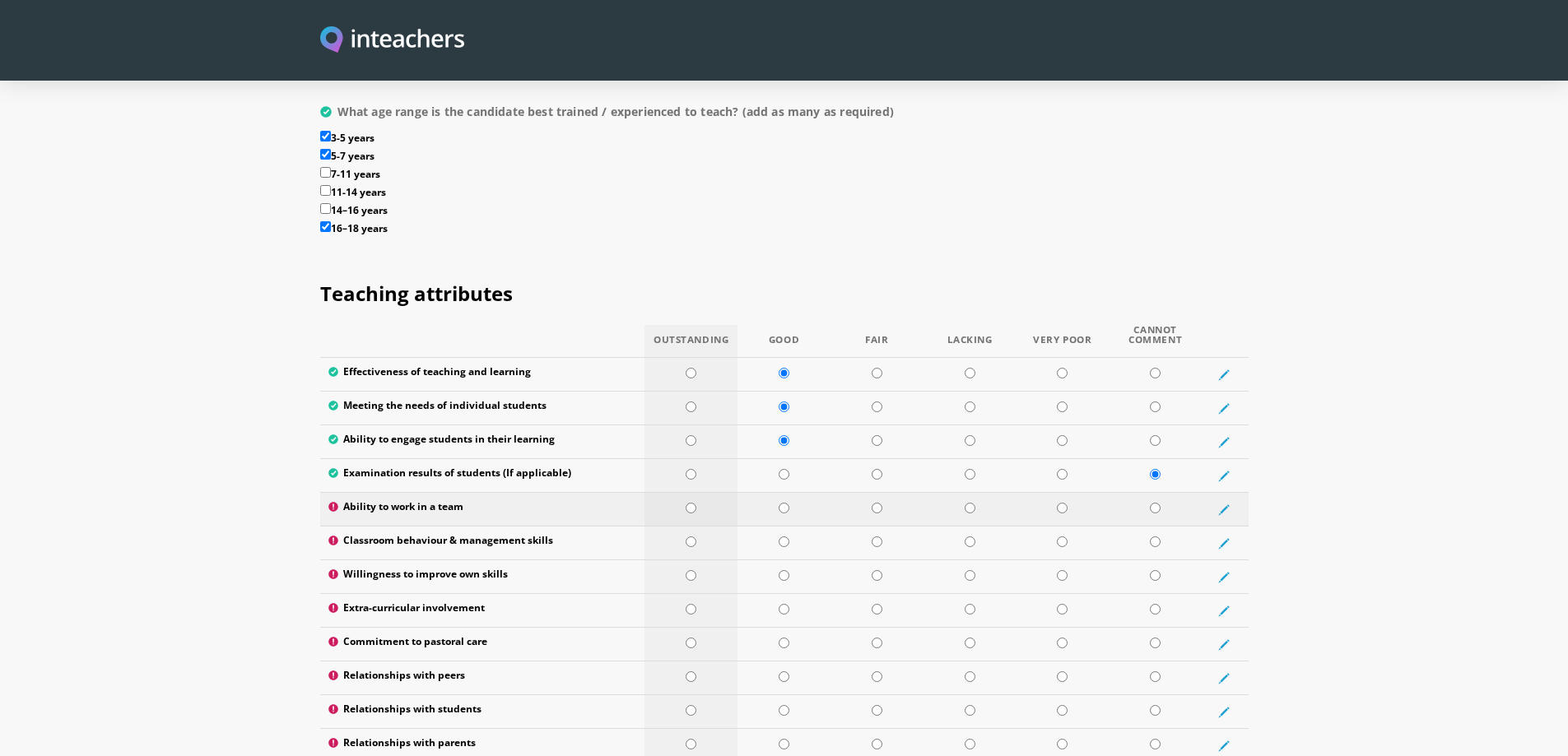
radio input "true"
click at [1153, 536] on input "radio" at bounding box center [1155, 542] width 11 height 11
radio input "true"
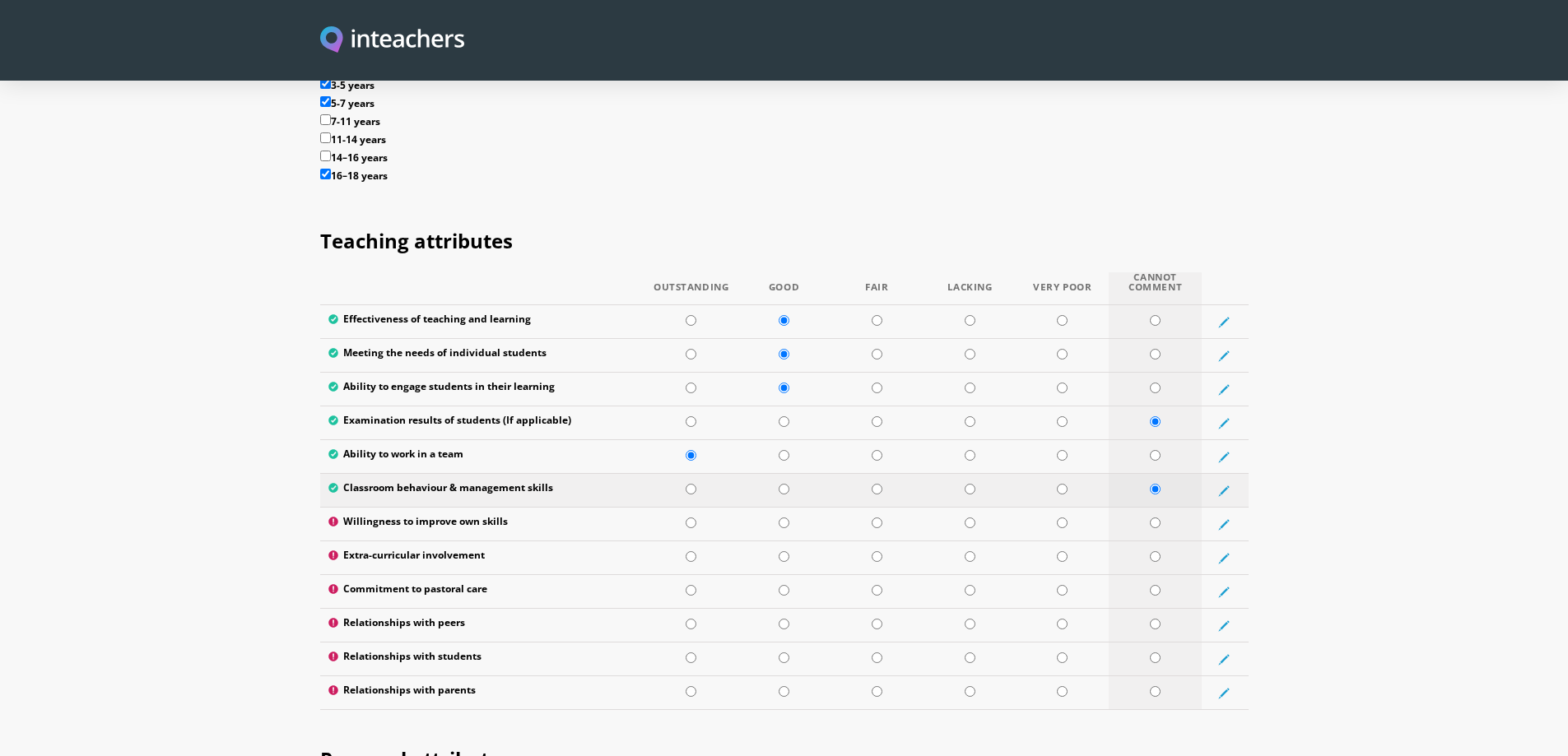
scroll to position [2058, 0]
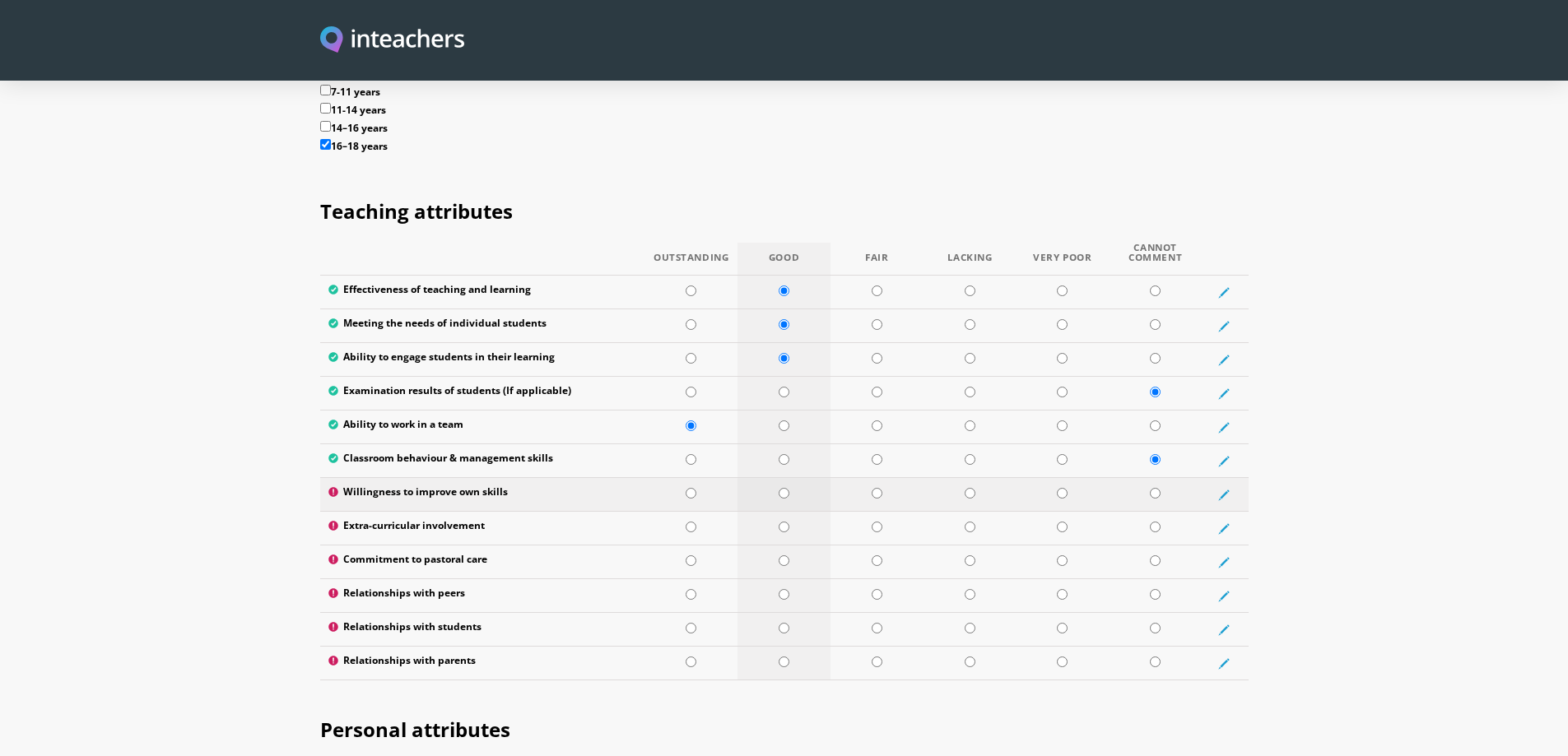
click at [784, 488] on input "radio" at bounding box center [784, 493] width 11 height 11
radio input "true"
click at [1153, 522] on input "radio" at bounding box center [1155, 527] width 11 height 11
radio input "true"
click at [1157, 546] on td at bounding box center [1155, 563] width 93 height 34
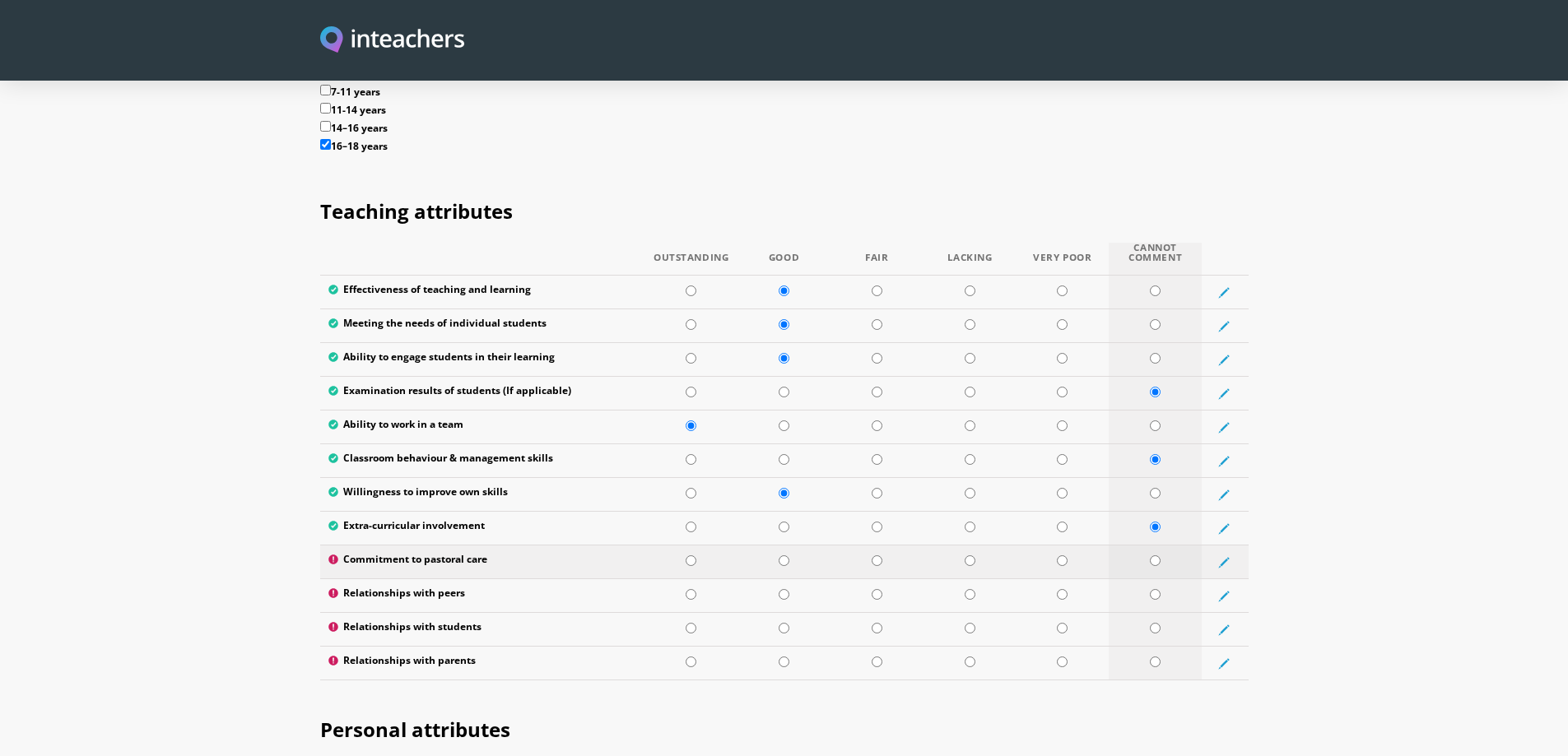
radio input "true"
click at [690, 589] on input "radio" at bounding box center [691, 594] width 11 height 11
radio input "true"
click at [1153, 623] on input "radio" at bounding box center [1155, 628] width 11 height 11
radio input "true"
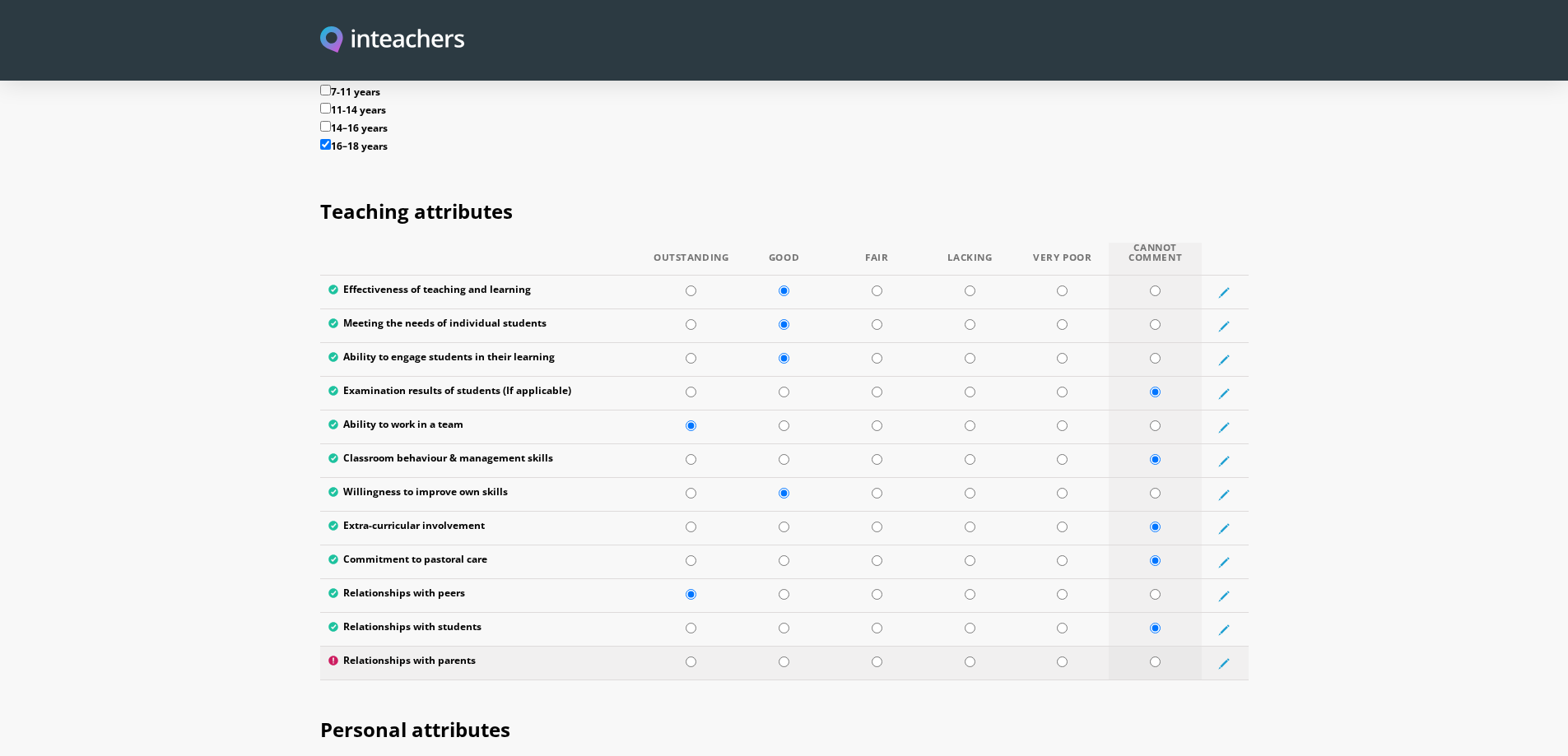
click at [1153, 657] on input "radio" at bounding box center [1155, 662] width 11 height 11
radio input "true"
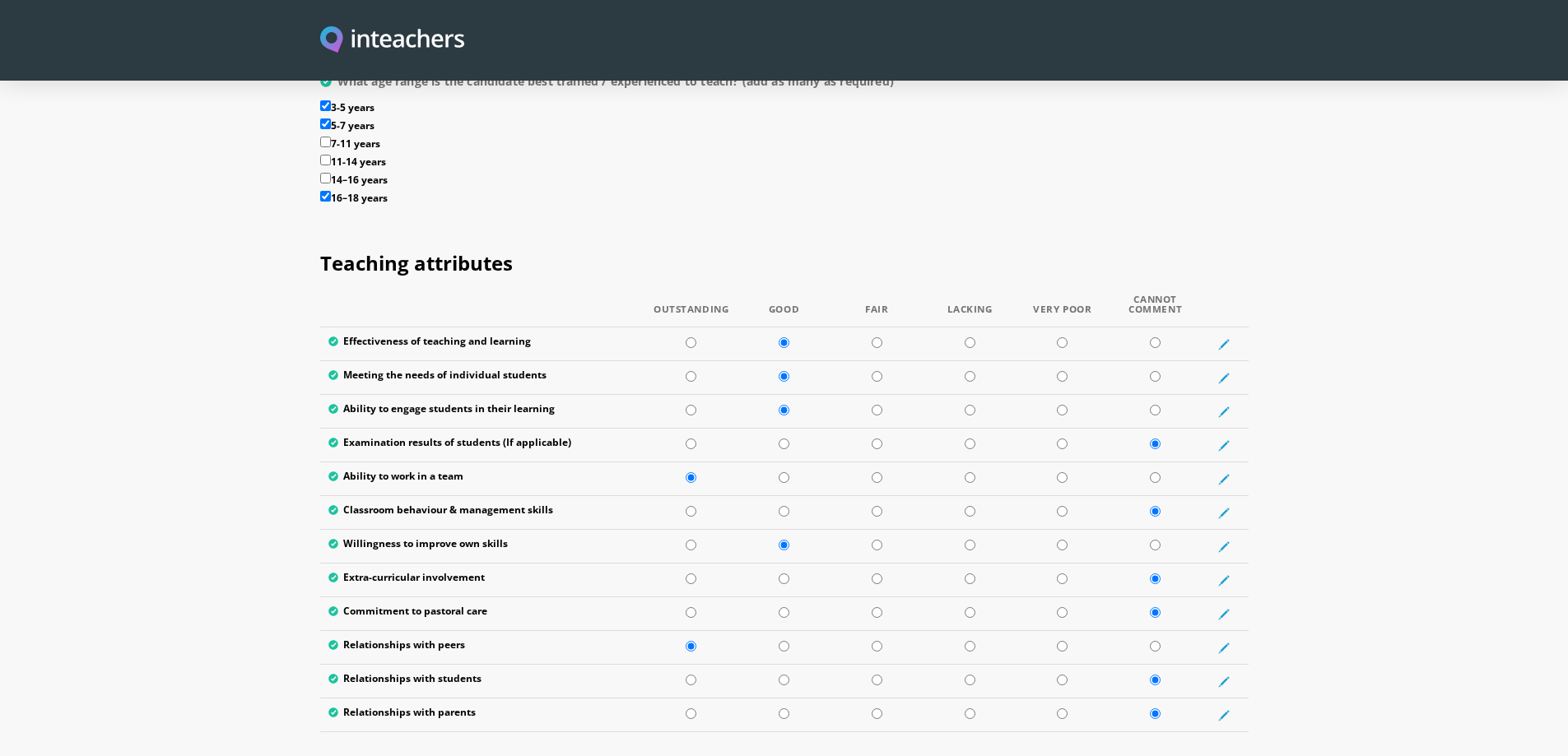
scroll to position [1893, 0]
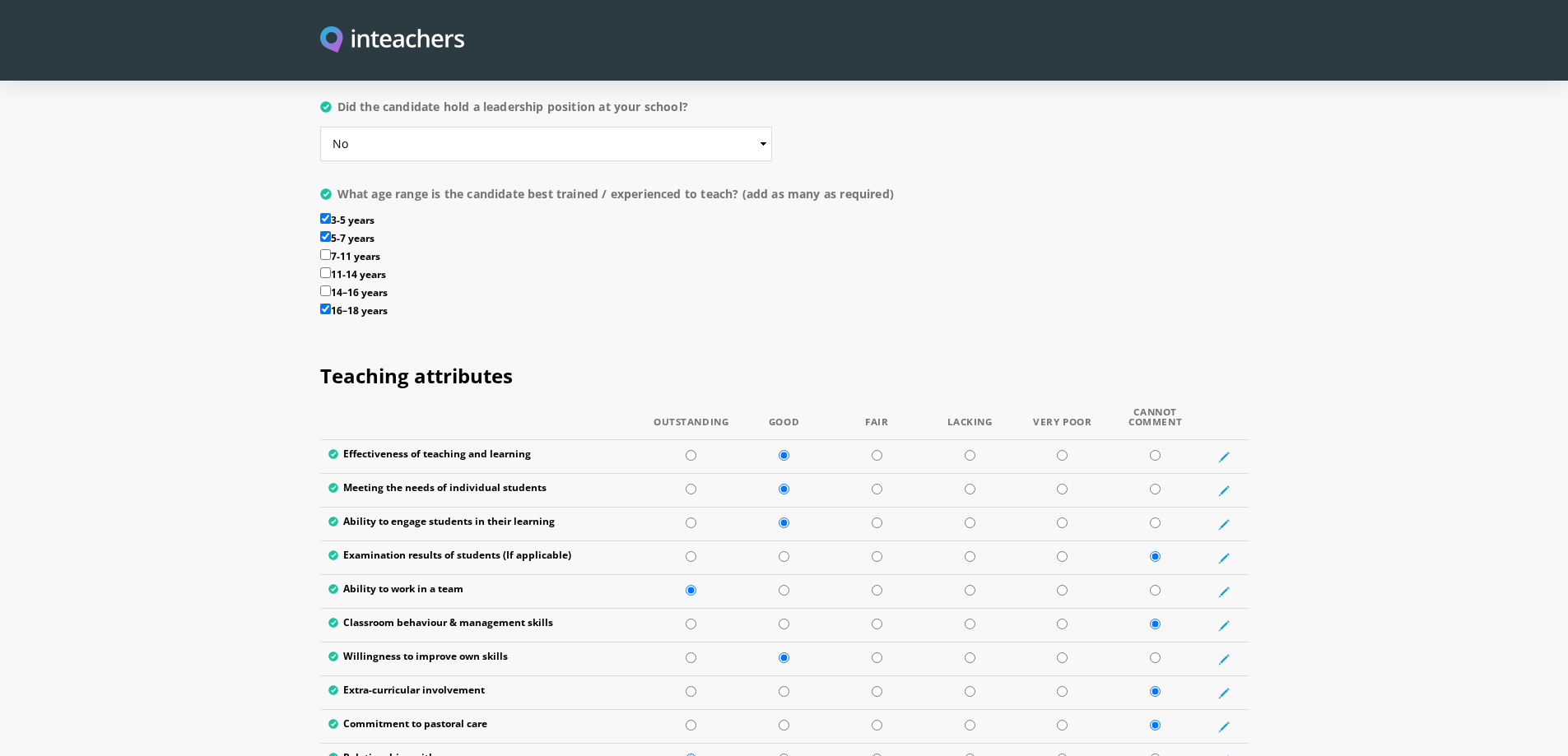
click at [323, 214] on input "3-5 years" at bounding box center [325, 219] width 11 height 11
checkbox input "false"
click at [328, 231] on input "5-7 years" at bounding box center [325, 237] width 11 height 11
checkbox input "false"
click at [328, 304] on input "16–18 years" at bounding box center [325, 309] width 11 height 11
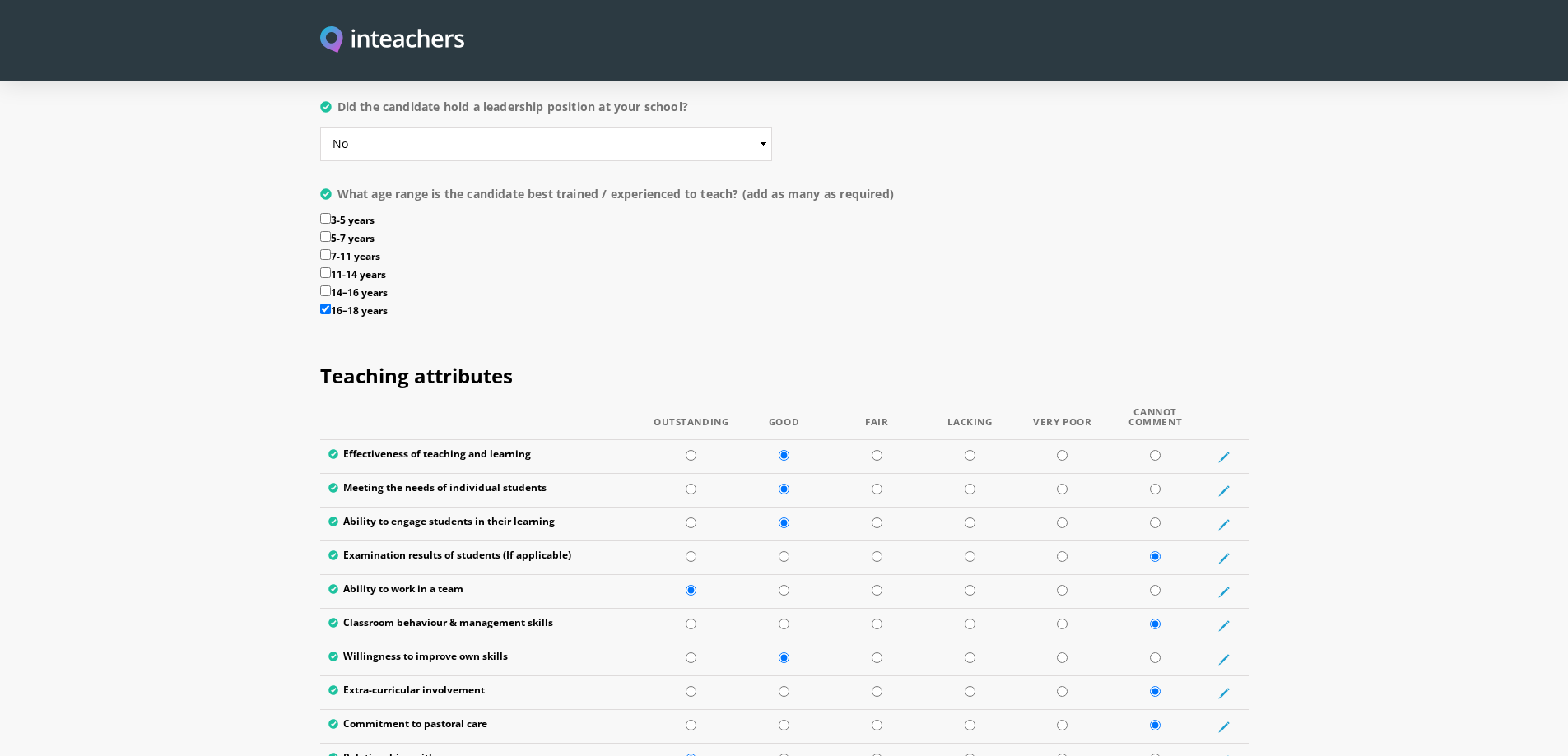
checkbox input "false"
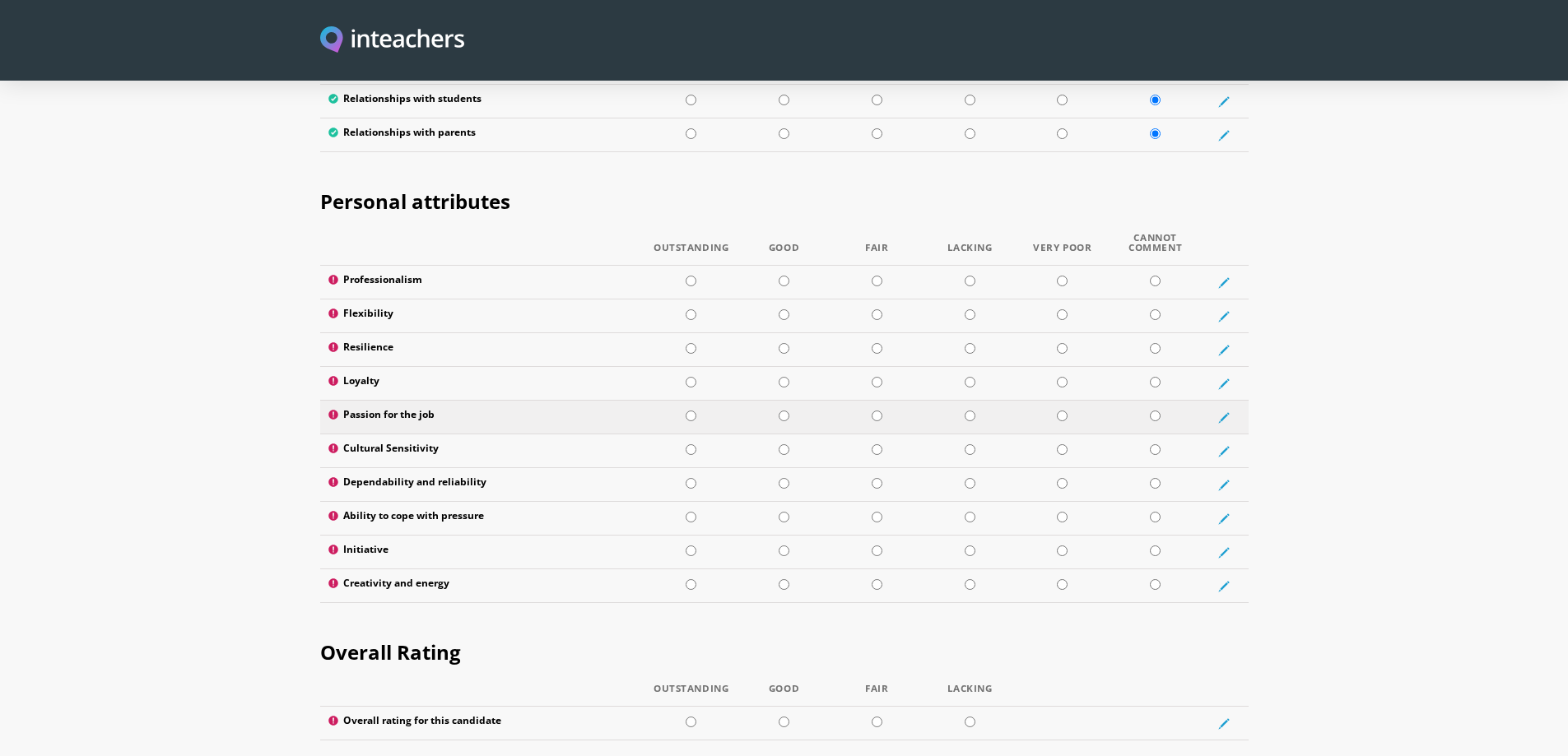
scroll to position [2633, 0]
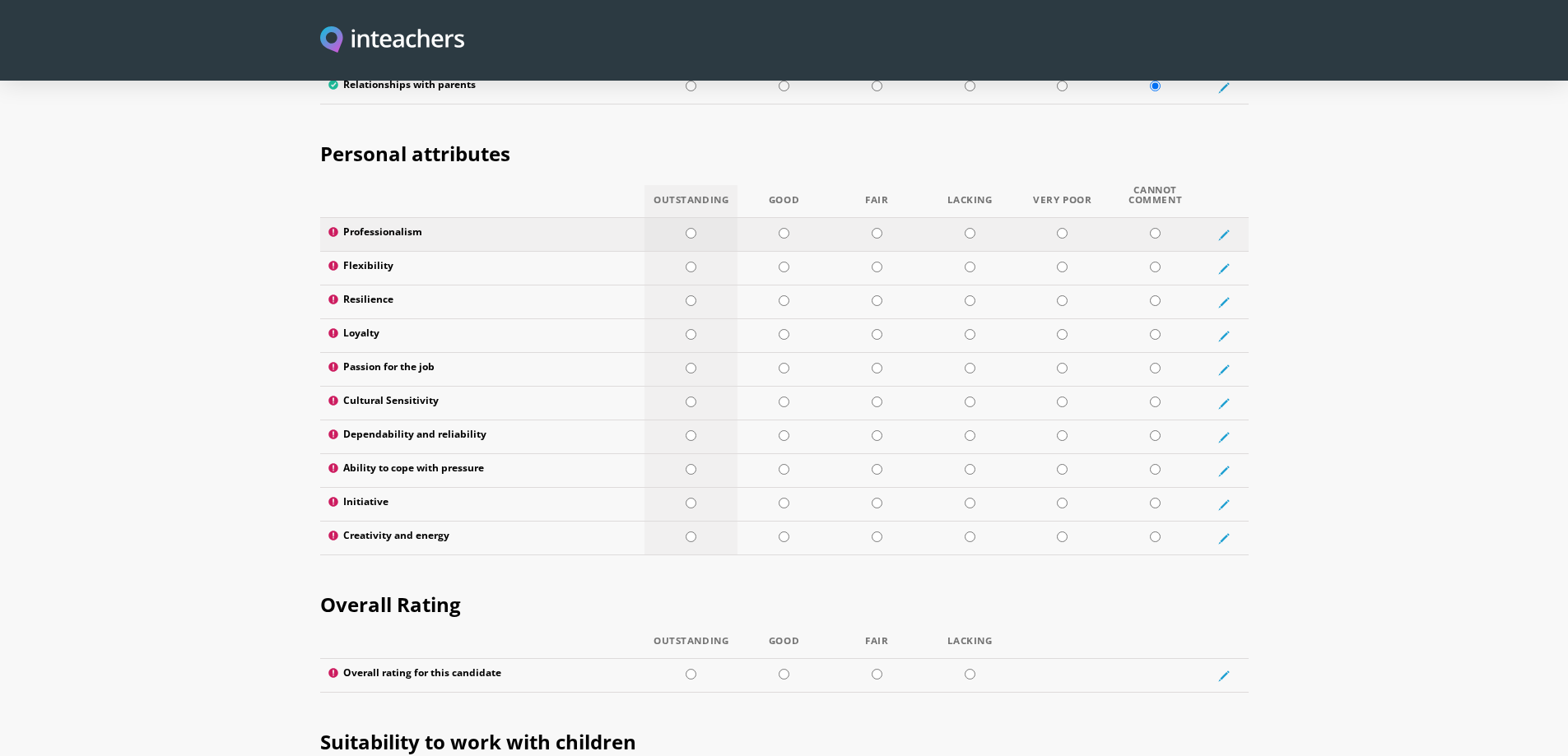
click at [689, 228] on input "radio" at bounding box center [691, 233] width 11 height 11
radio input "true"
click at [783, 262] on input "radio" at bounding box center [784, 267] width 11 height 11
radio input "true"
click at [780, 296] on input "radio" at bounding box center [784, 301] width 11 height 11
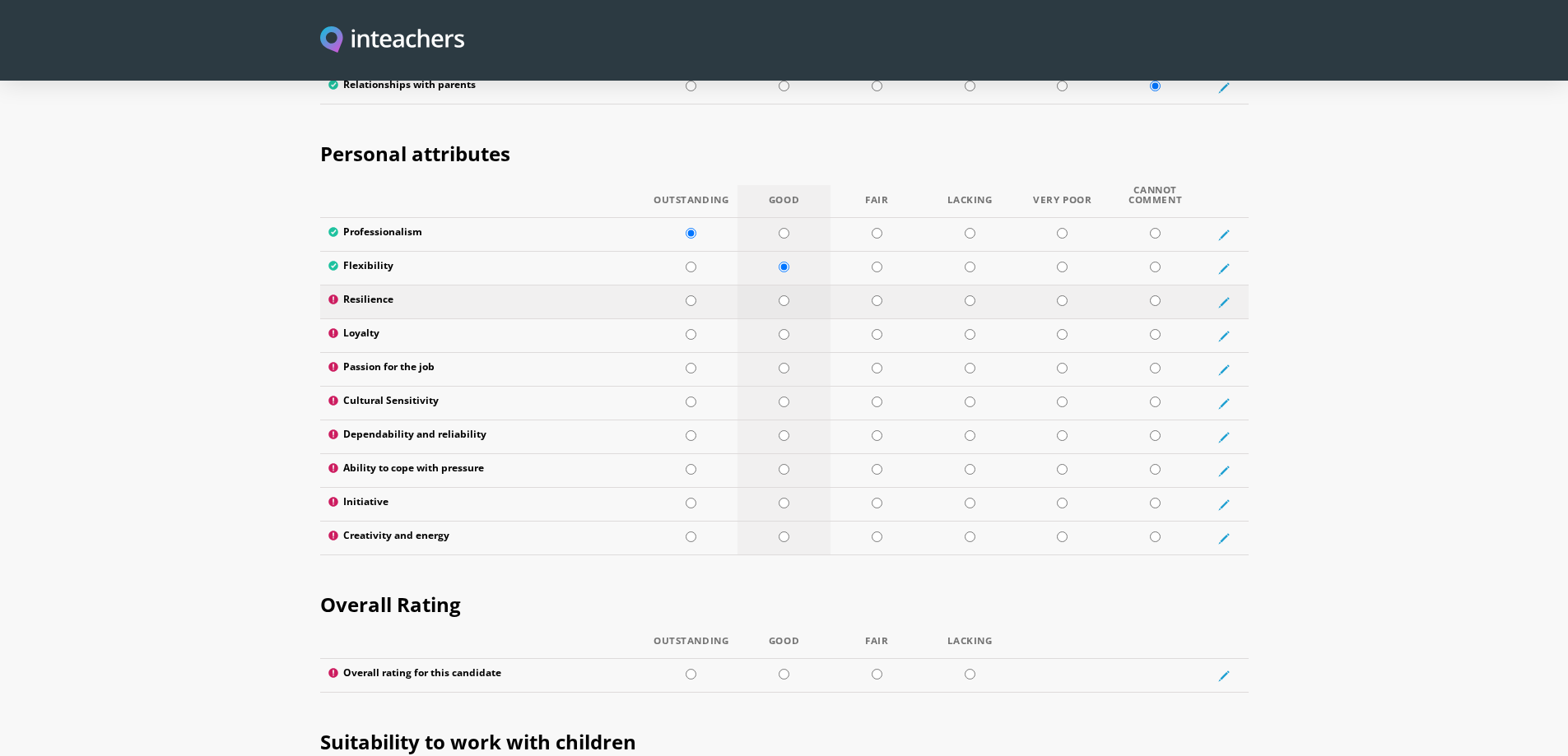
radio input "true"
click at [784, 329] on input "radio" at bounding box center [784, 334] width 11 height 11
radio input "true"
click at [785, 363] on input "radio" at bounding box center [784, 368] width 11 height 11
radio input "true"
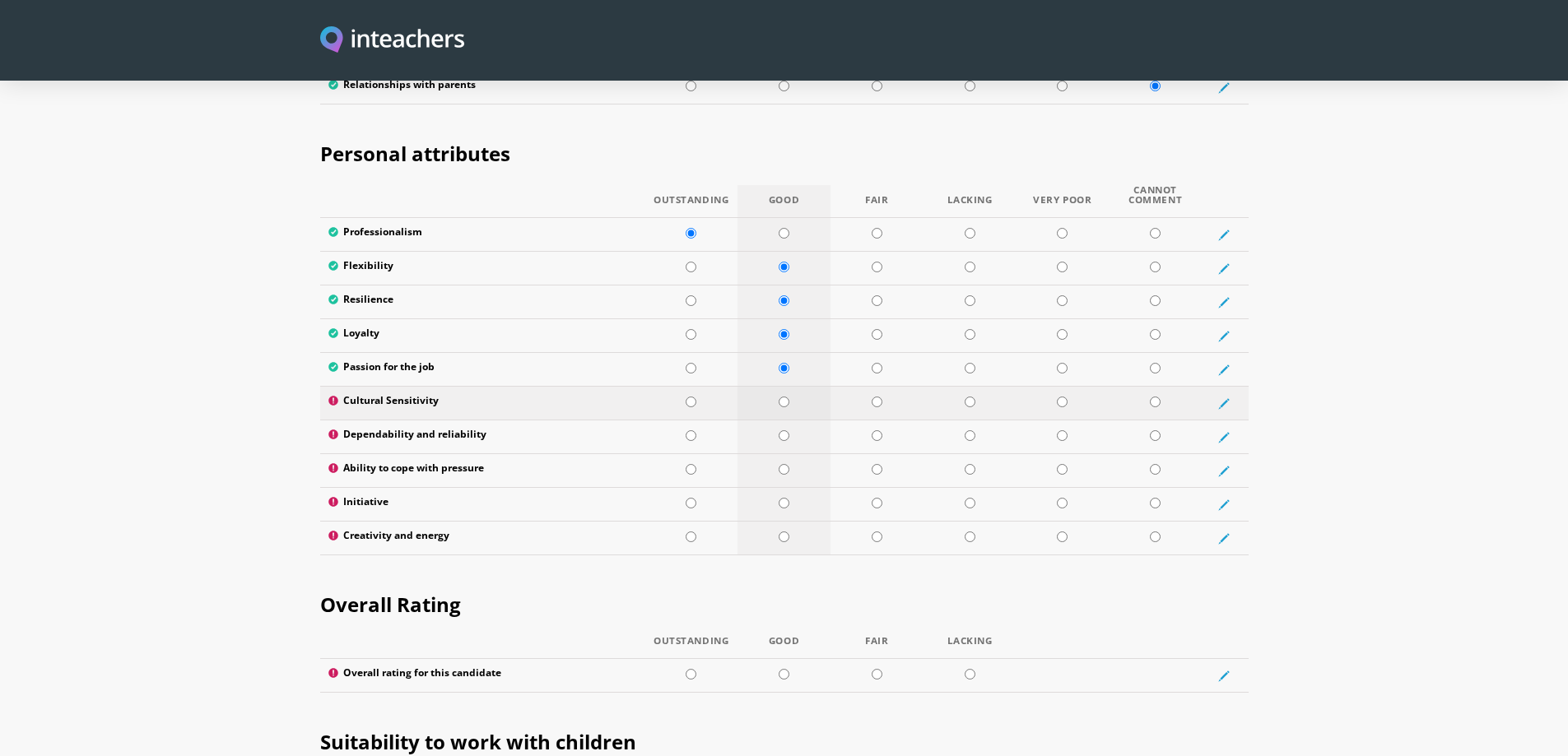
click at [784, 397] on input "radio" at bounding box center [784, 402] width 11 height 11
radio input "true"
click at [783, 431] on input "radio" at bounding box center [784, 436] width 11 height 11
radio input "true"
click at [783, 464] on input "radio" at bounding box center [784, 469] width 11 height 11
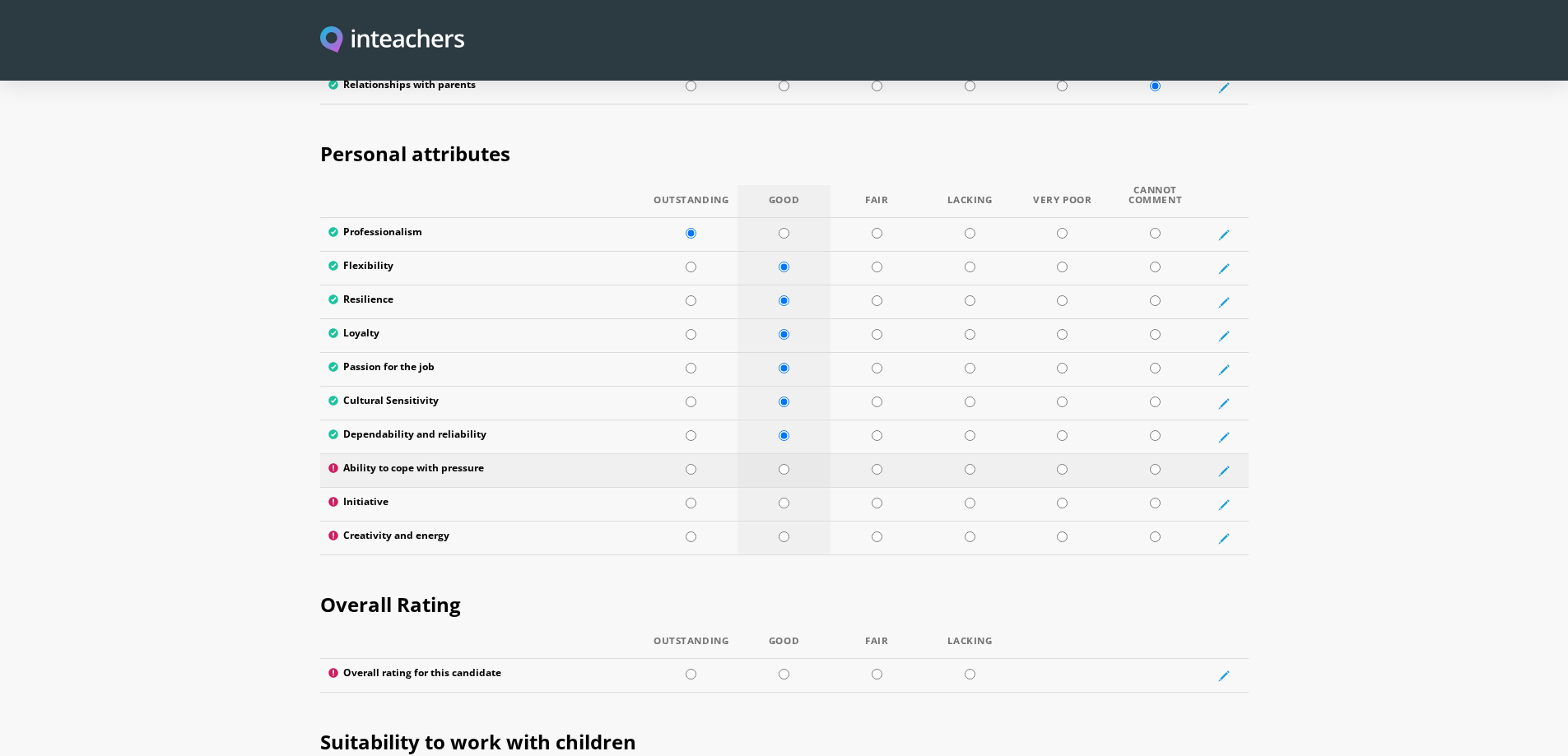
radio input "true"
click at [692, 498] on input "radio" at bounding box center [691, 503] width 11 height 11
radio input "true"
click at [786, 532] on input "radio" at bounding box center [784, 537] width 11 height 11
radio input "true"
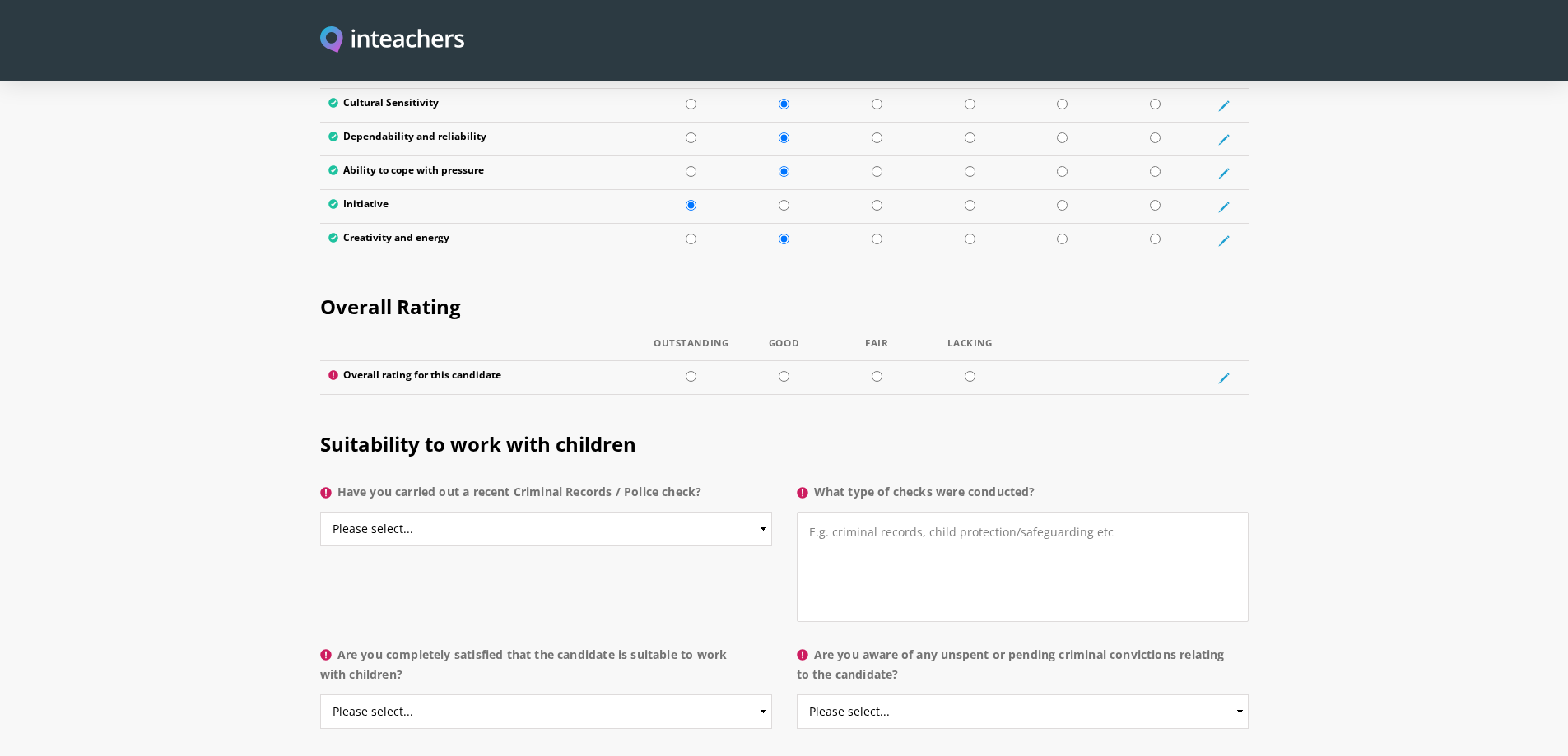
scroll to position [2963, 0]
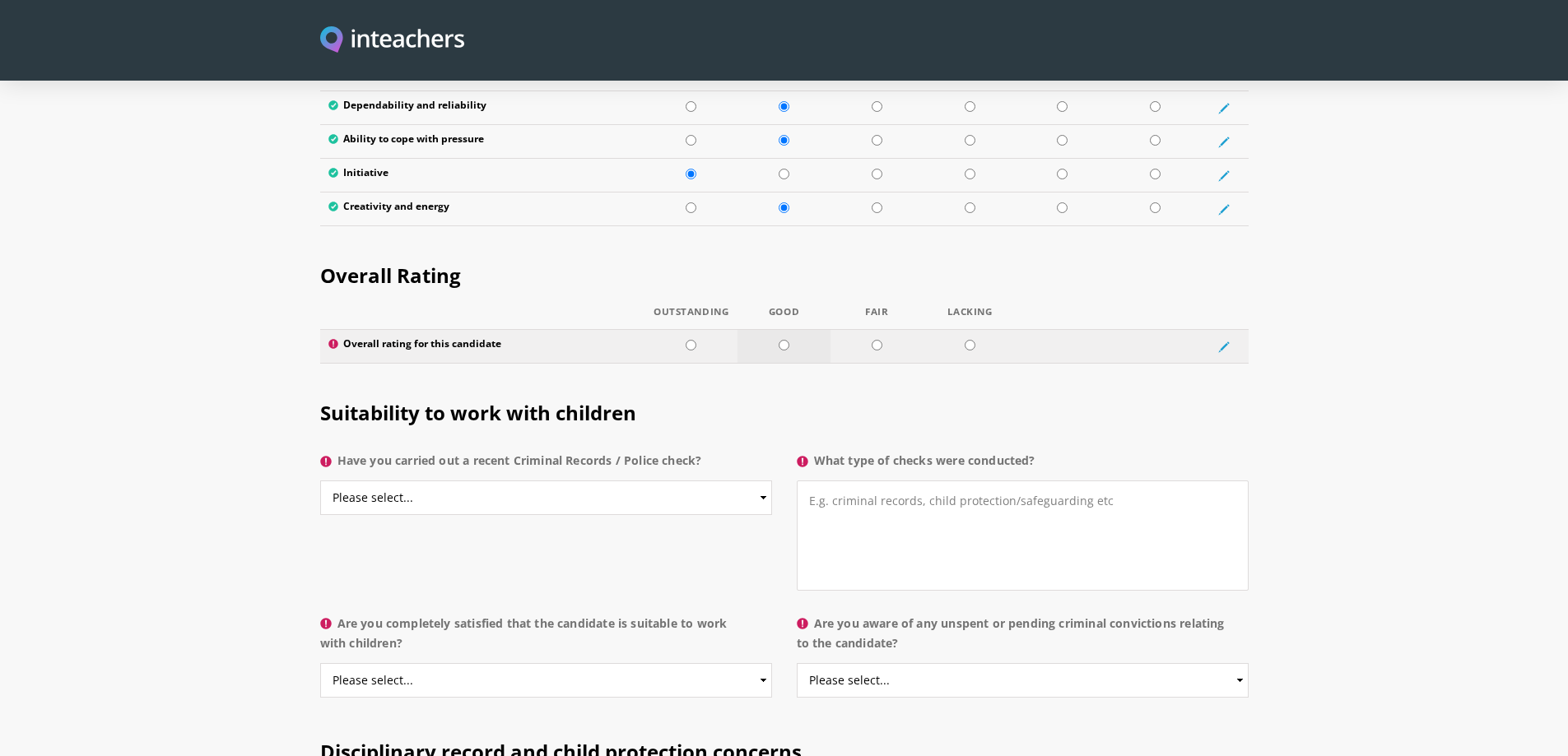
click at [783, 340] on input "radio" at bounding box center [784, 345] width 11 height 11
radio input "true"
click at [755, 481] on select "Please select... Yes No Do not know" at bounding box center [546, 498] width 452 height 35
select select "No"
click at [320, 481] on select "Please select... Yes No Do not know" at bounding box center [546, 498] width 452 height 35
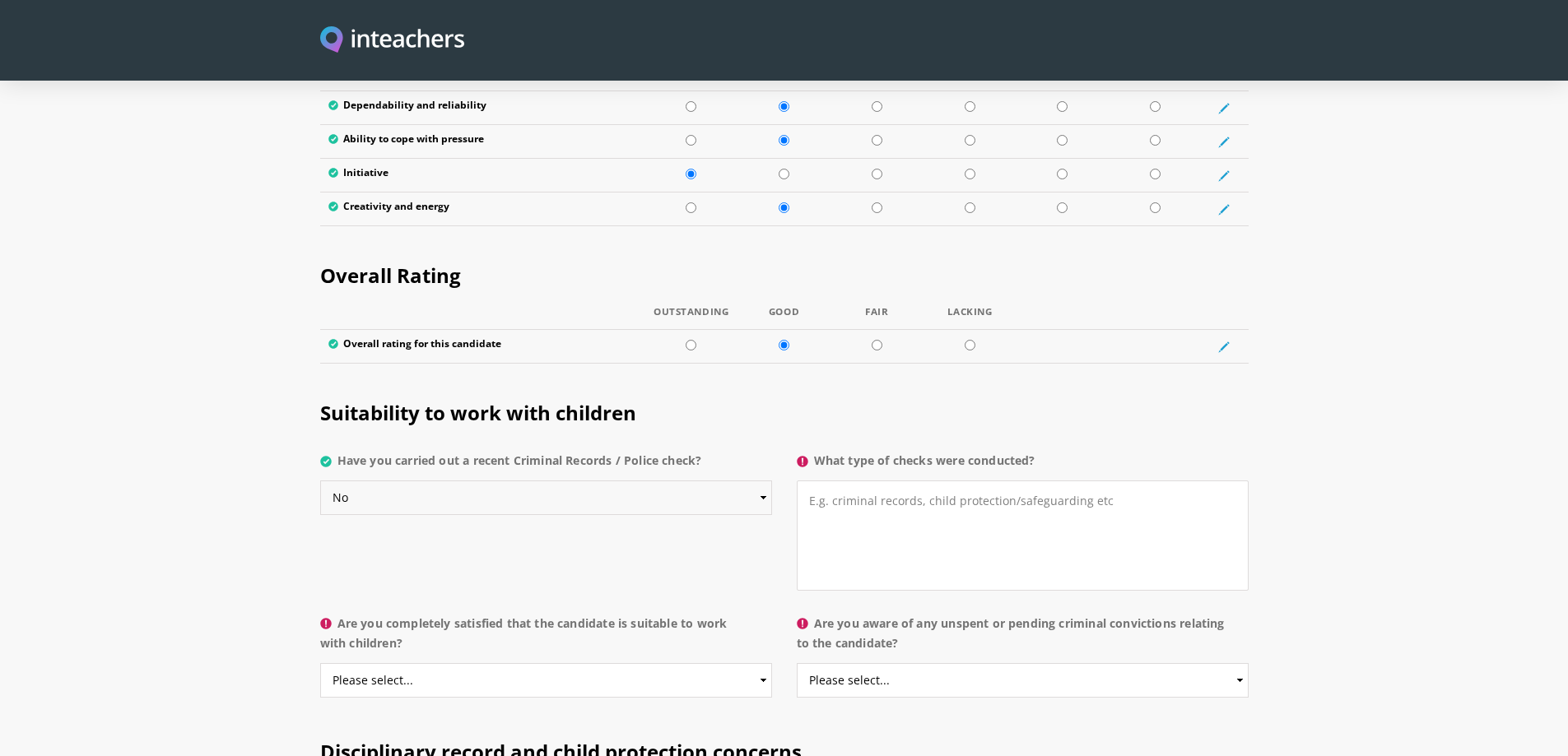
scroll to position [3045, 0]
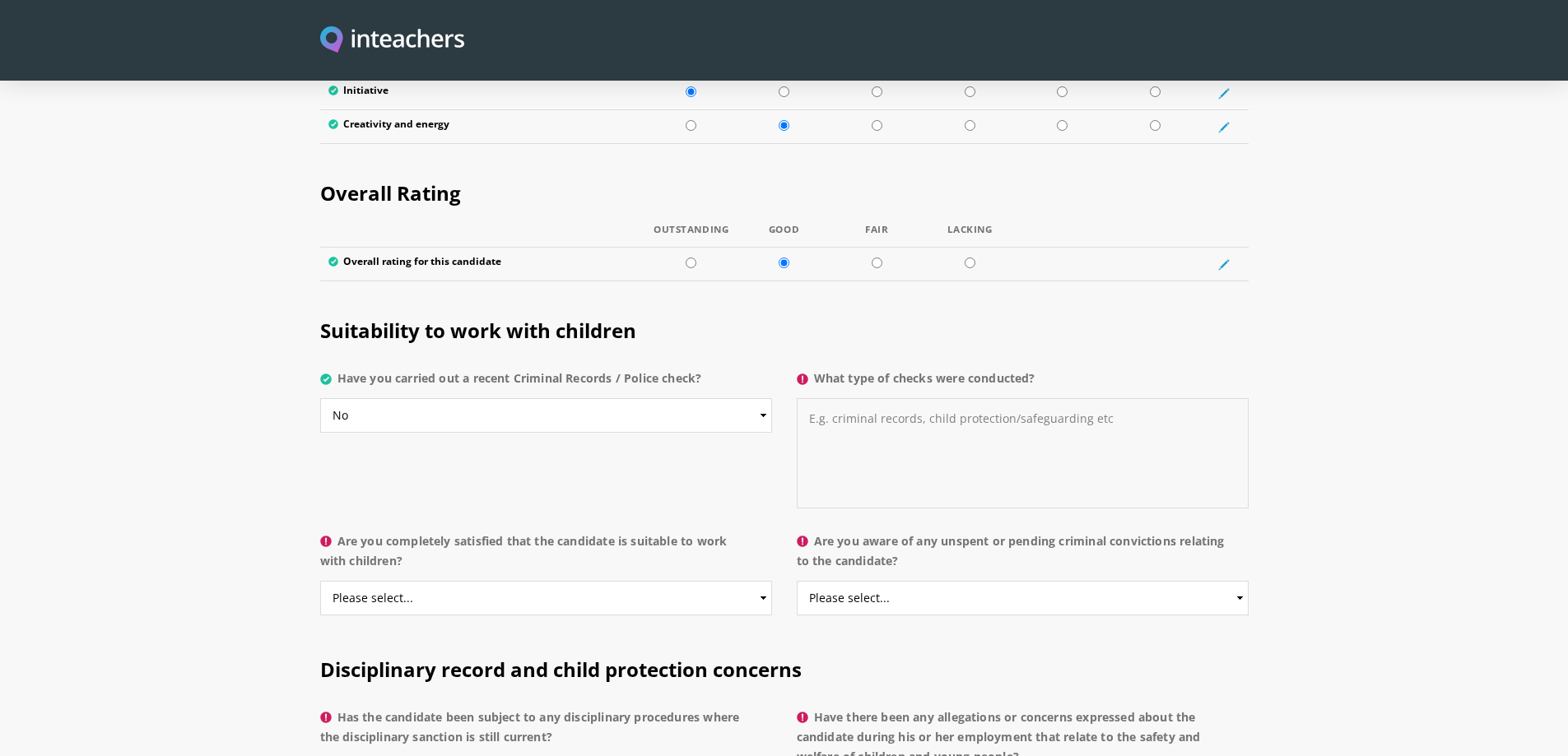
click at [882, 399] on textarea "What type of checks were conducted?" at bounding box center [1023, 453] width 452 height 110
click at [851, 399] on textarea "CRB" at bounding box center [1023, 453] width 452 height 110
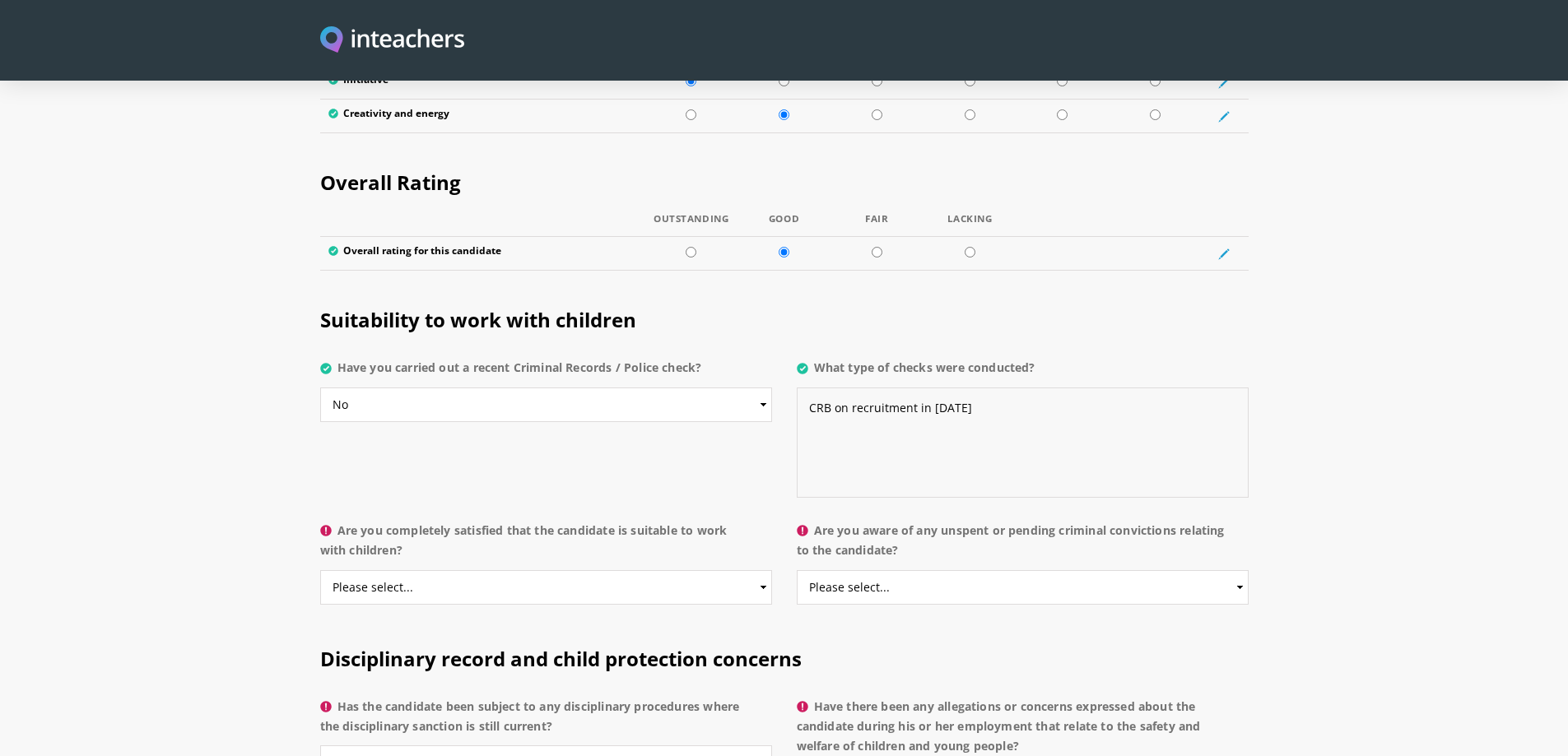
scroll to position [3128, 0]
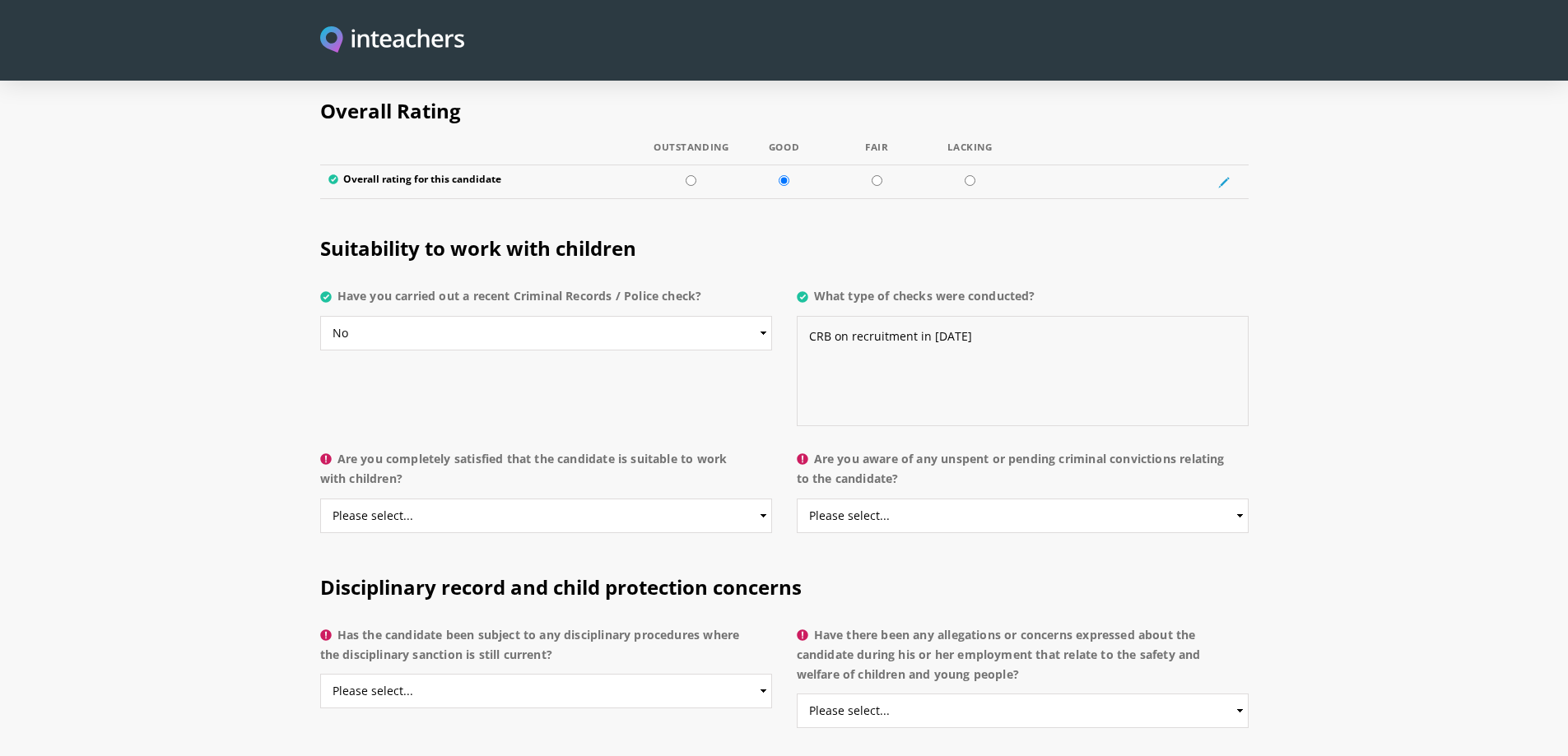
type textarea "CRB on recruitment in [DATE]"
click at [755, 499] on select "Please select... Yes No Do not know" at bounding box center [546, 516] width 452 height 35
select select "Yes"
click at [320, 499] on select "Please select... Yes No Do not know" at bounding box center [546, 516] width 452 height 35
click at [1235, 499] on select "Please select... Yes No Do not know" at bounding box center [1023, 516] width 452 height 35
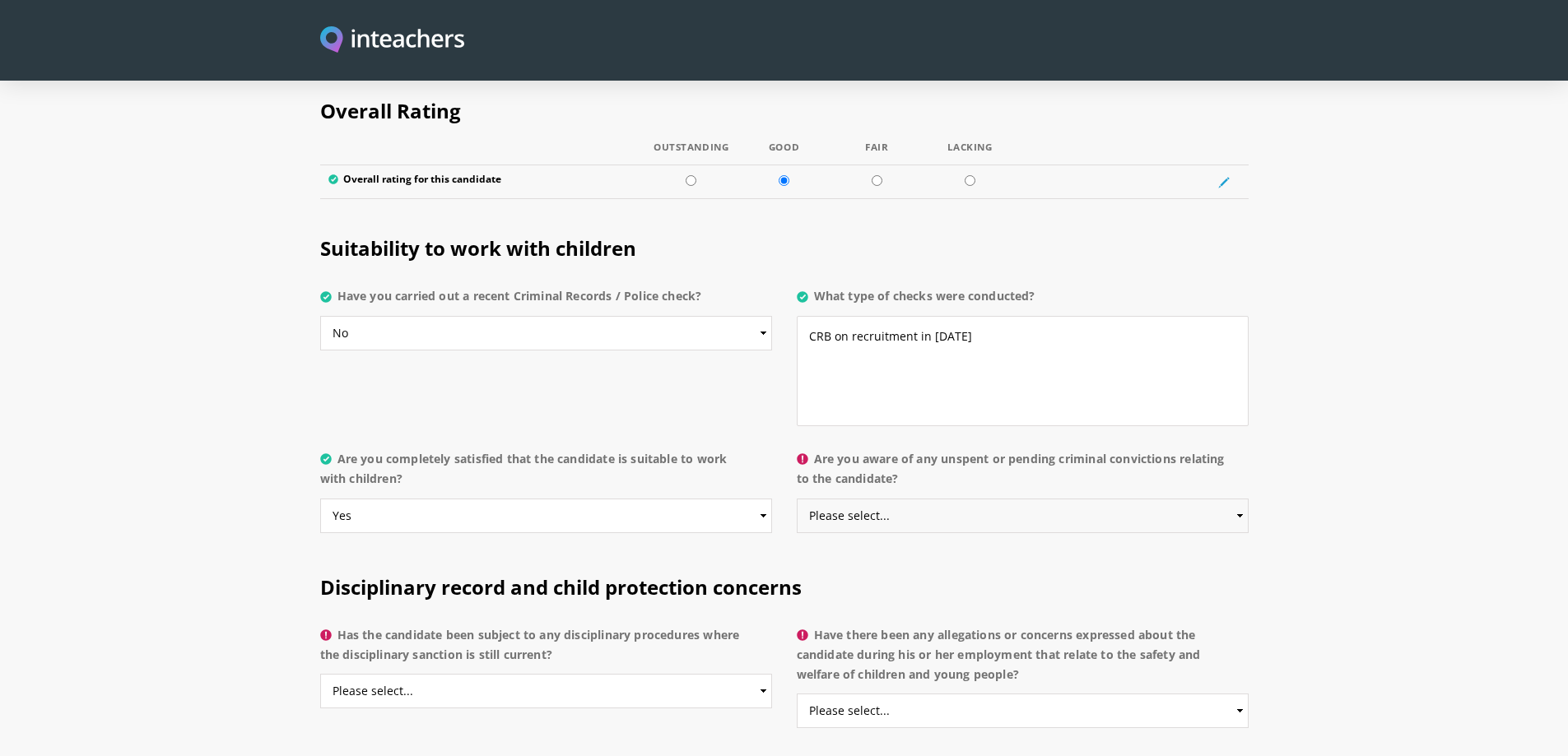
select select "No"
click at [797, 499] on select "Please select... Yes No Do not know" at bounding box center [1023, 516] width 452 height 35
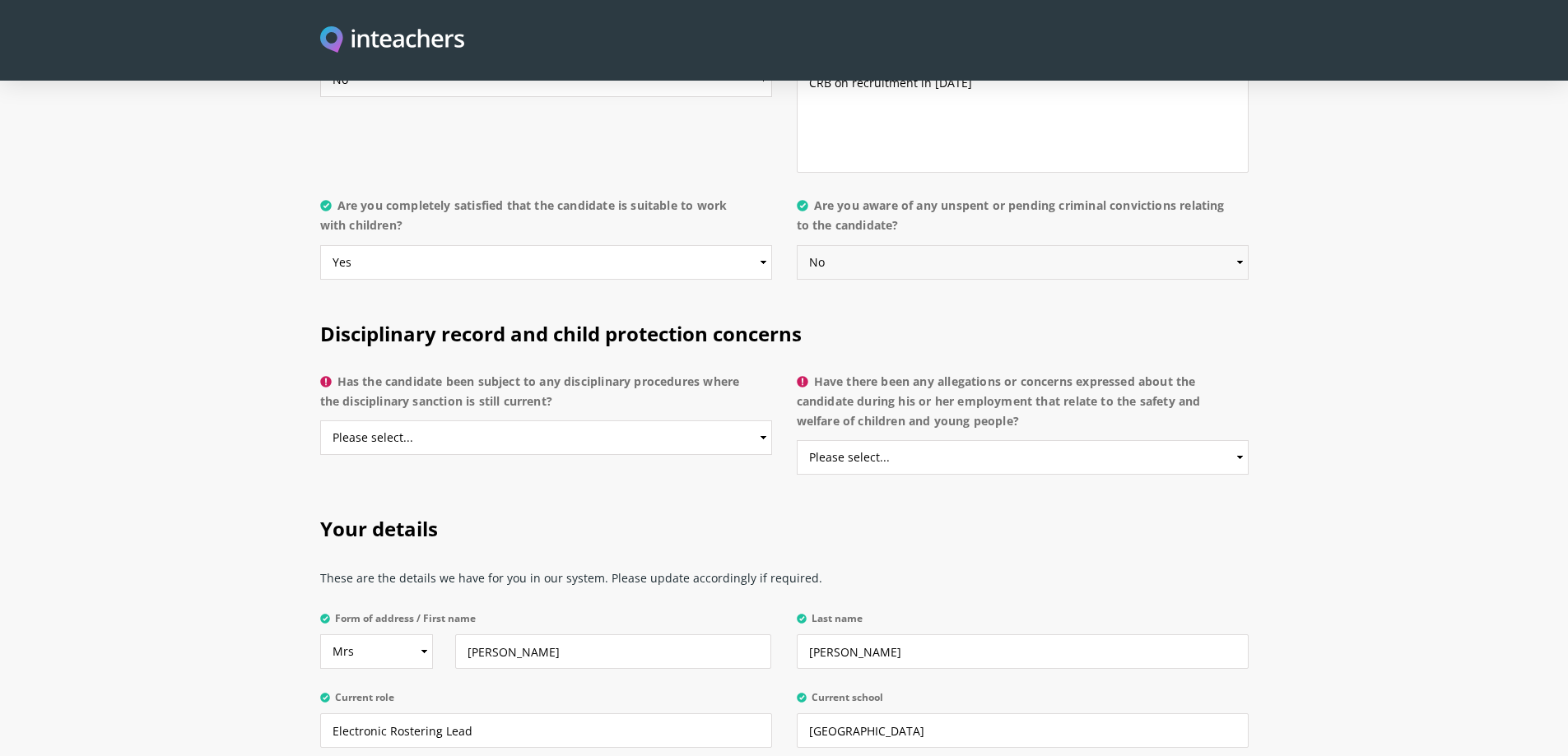
scroll to position [3457, 0]
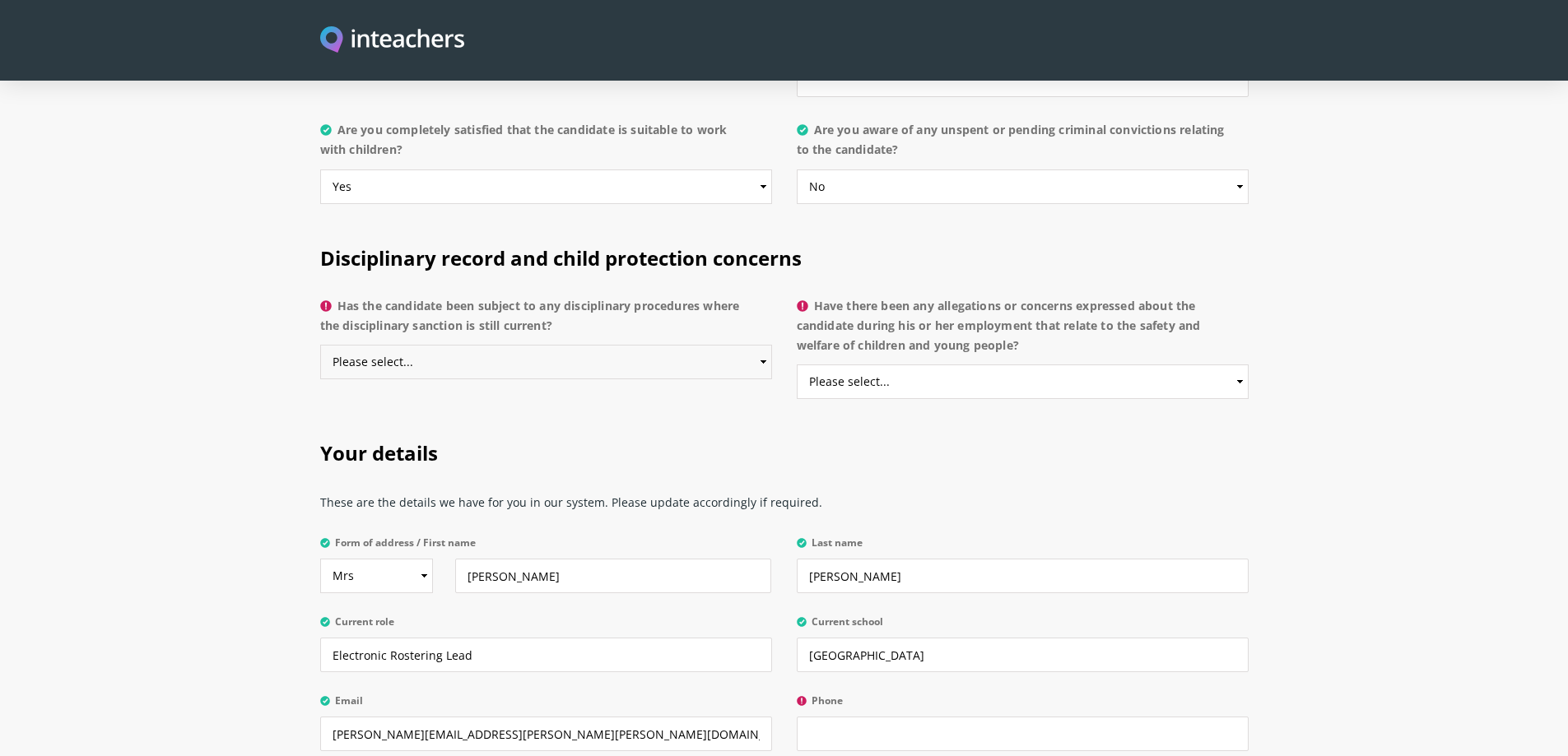
click at [749, 345] on select "Please select... Yes No Do not know" at bounding box center [546, 362] width 452 height 35
select select "No"
click at [320, 345] on select "Please select... Yes No Do not know" at bounding box center [546, 362] width 452 height 35
click at [1220, 365] on select "Please select... Yes No Do not know" at bounding box center [1023, 382] width 452 height 35
select select "No"
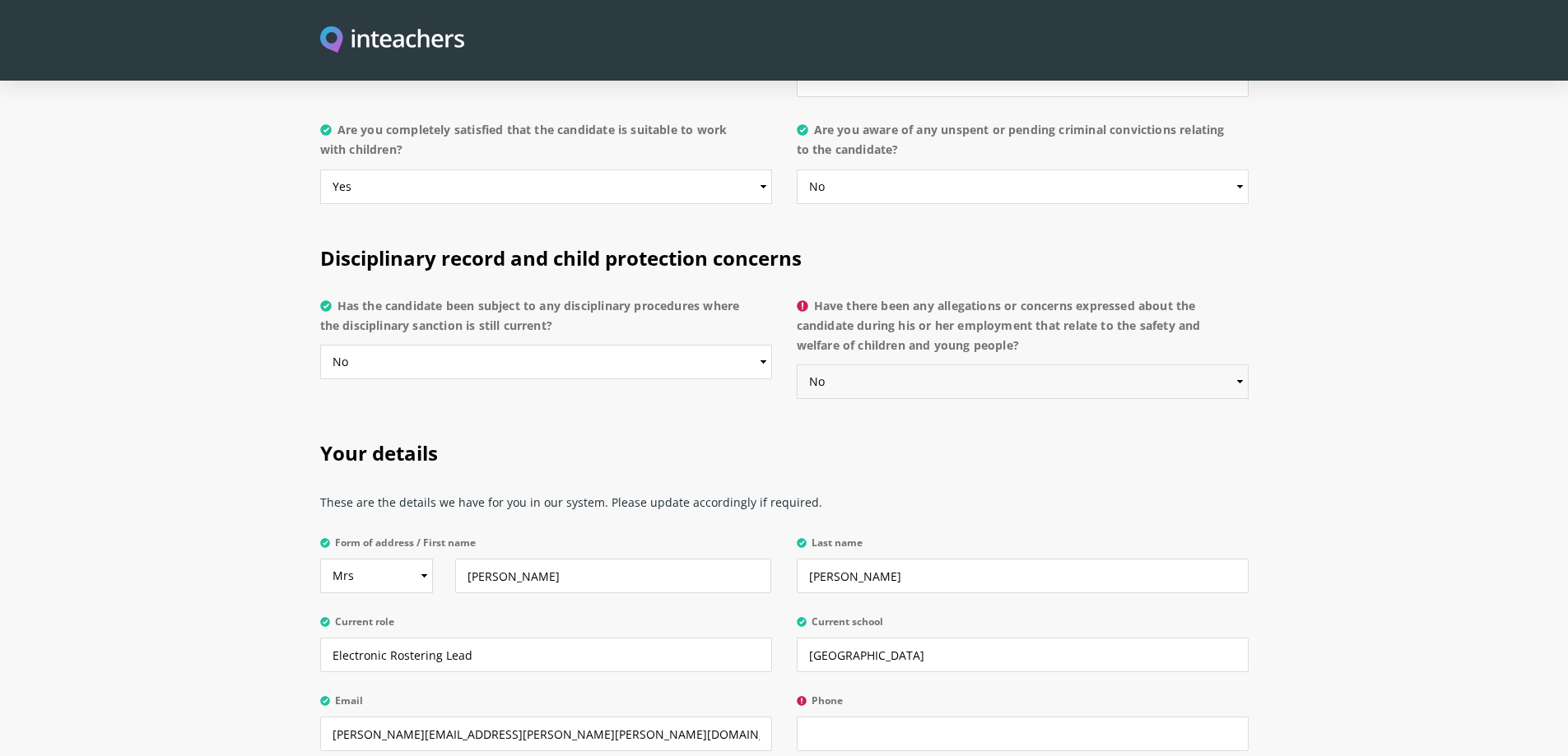
click at [797, 365] on select "Please select... Yes No Do not know" at bounding box center [1023, 382] width 452 height 35
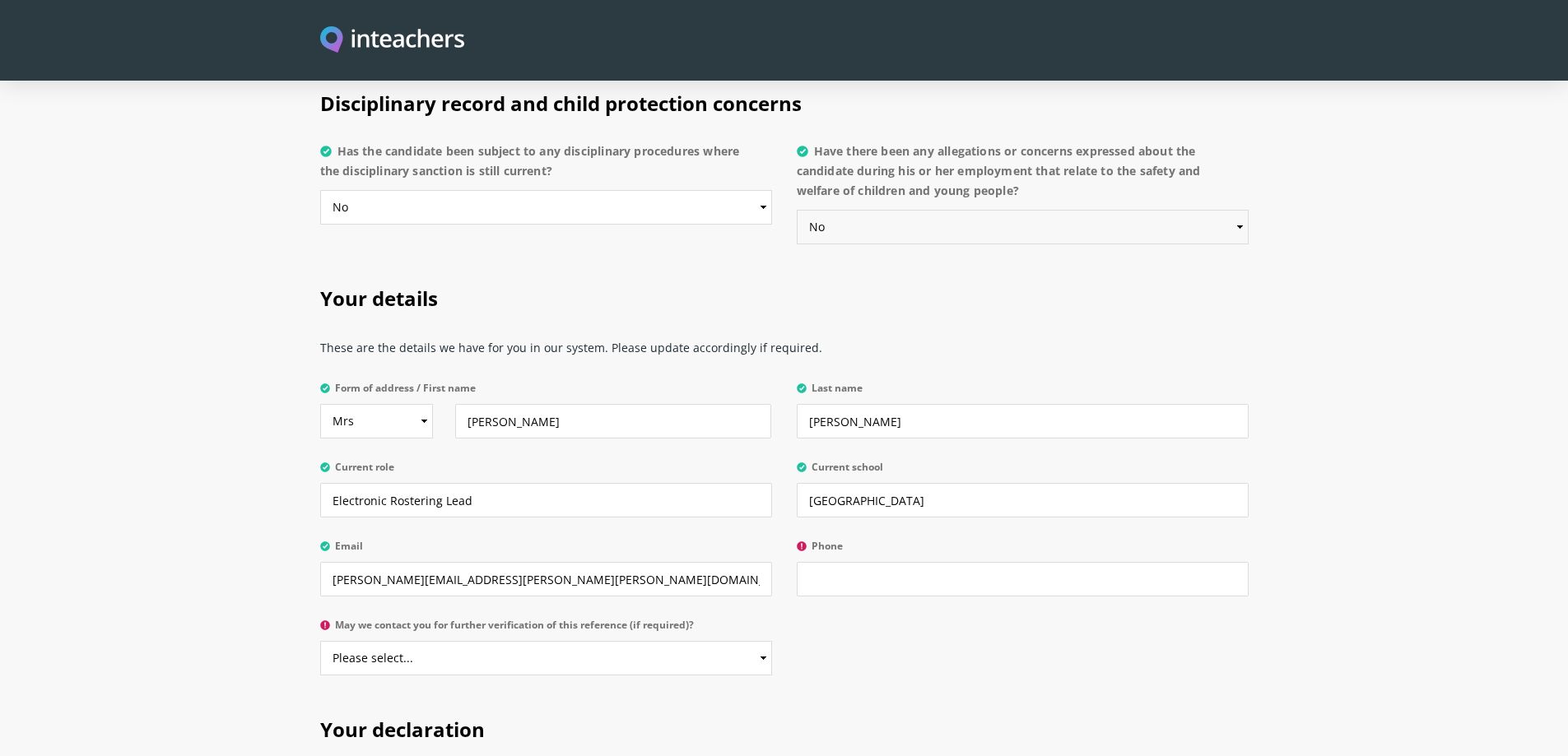
scroll to position [3704, 0]
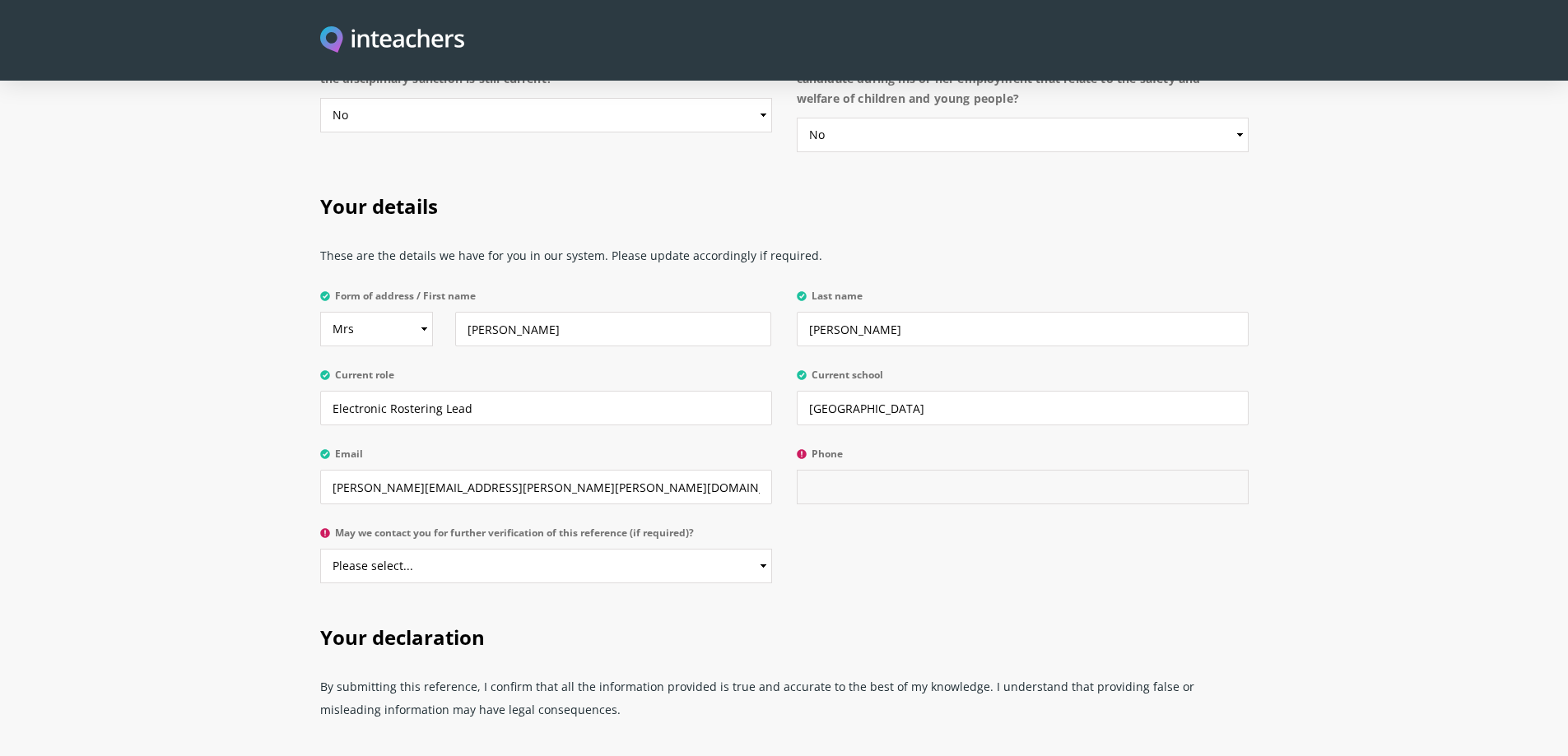
click at [834, 470] on input "Phone" at bounding box center [1023, 487] width 452 height 35
type input "07837621684"
click at [730, 549] on select "Please select... Yes No" at bounding box center [546, 566] width 452 height 35
select select "Yes"
click at [320, 549] on select "Please select... Yes No" at bounding box center [546, 566] width 452 height 35
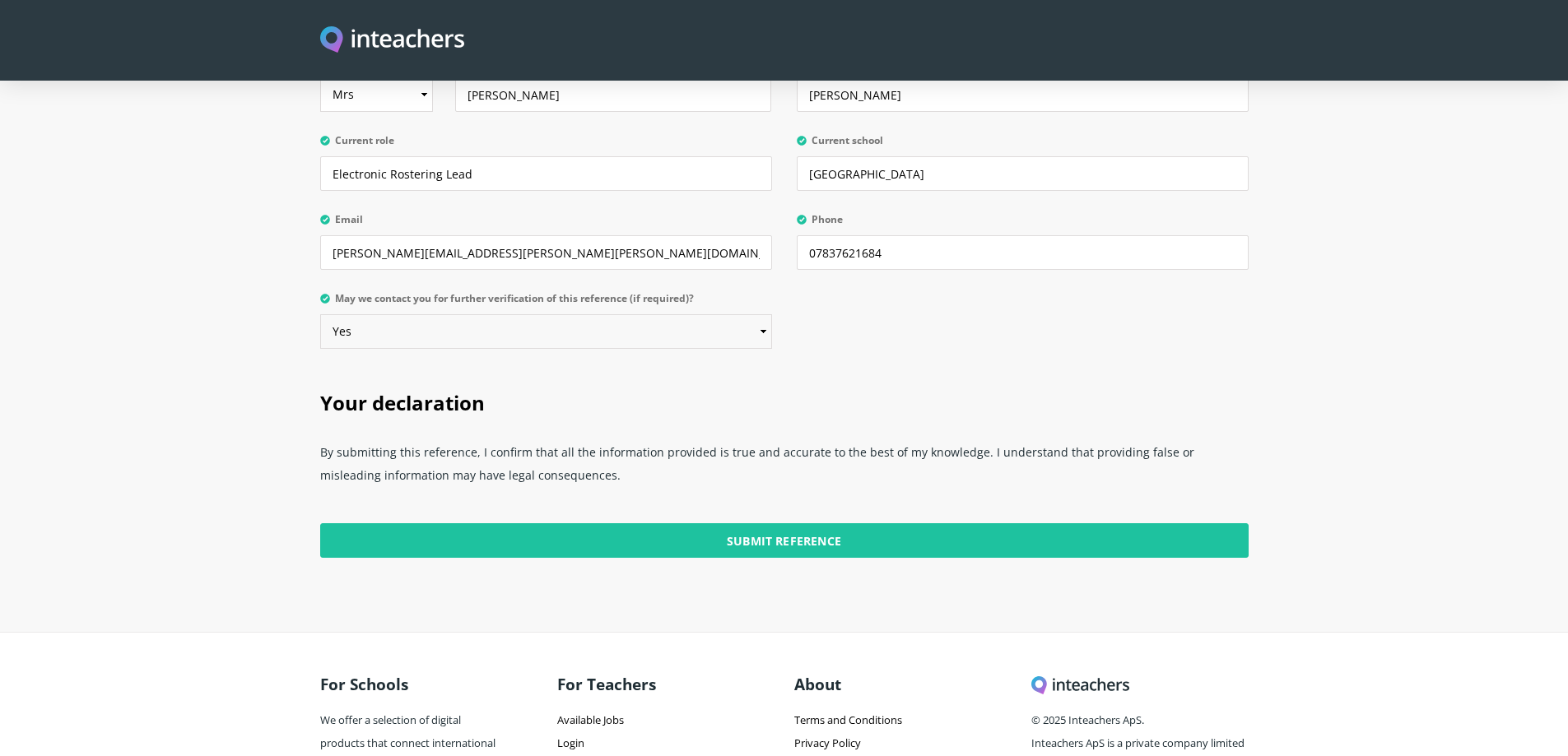
scroll to position [3951, 0]
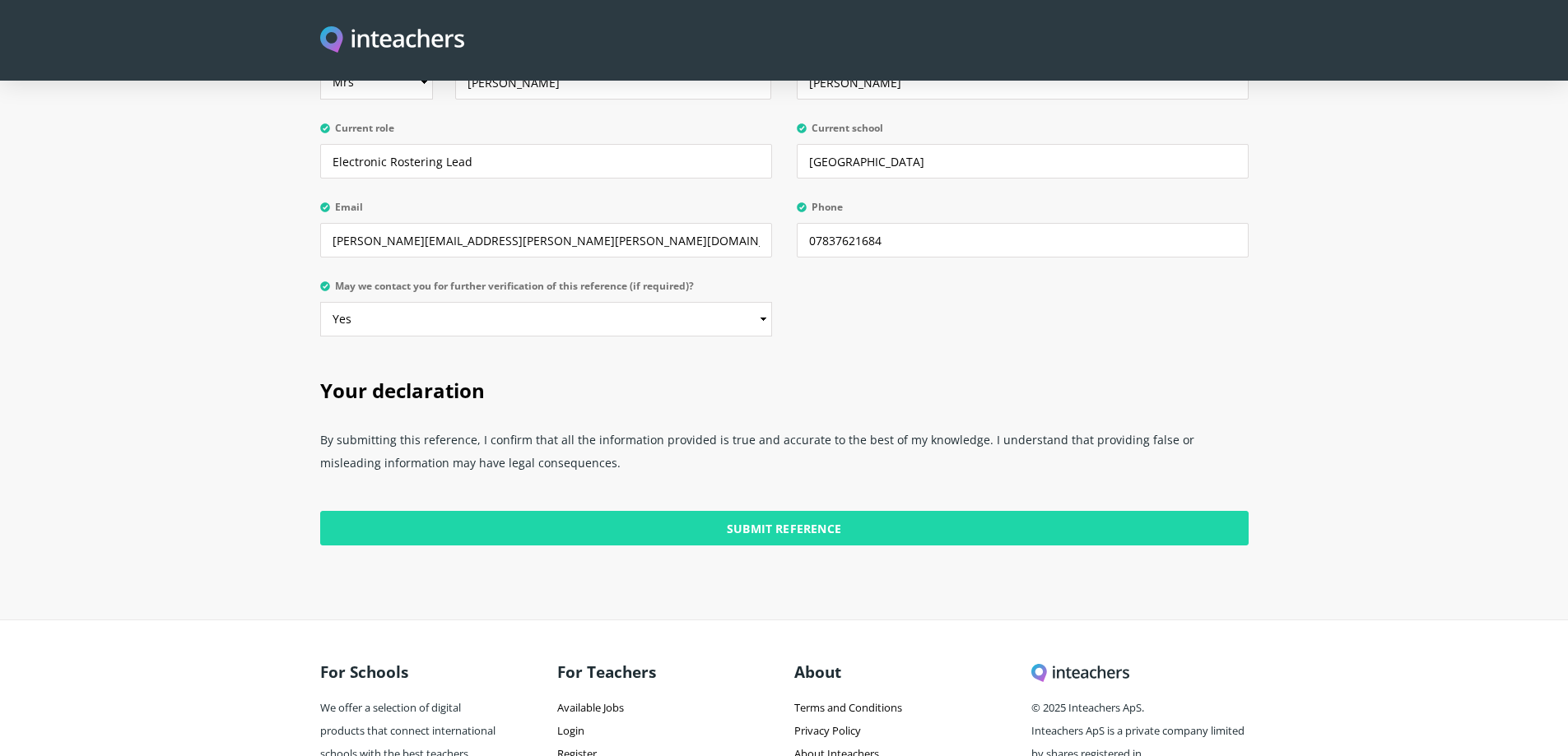
click at [788, 511] on input "Submit Reference" at bounding box center [784, 528] width 928 height 35
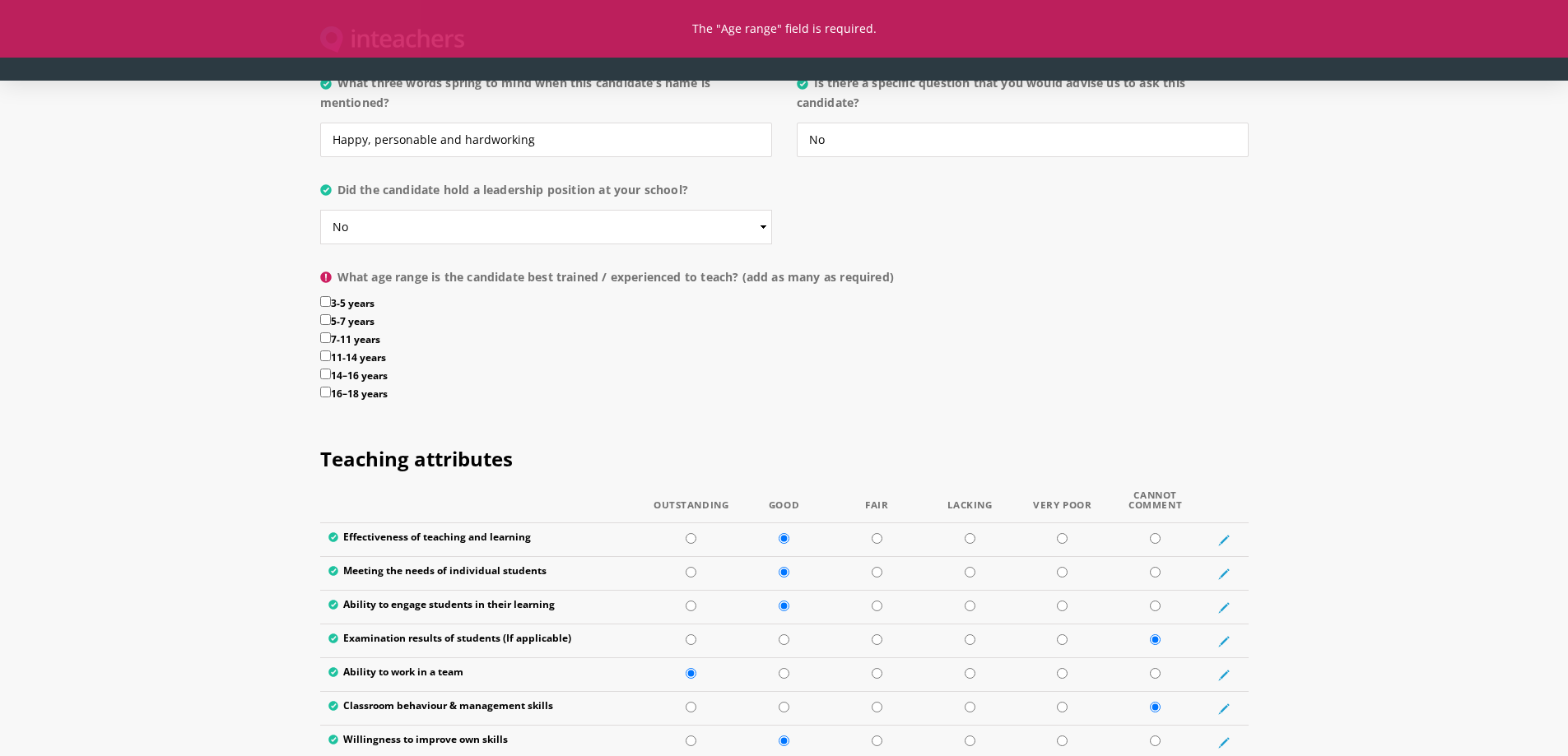
scroll to position [1646, 0]
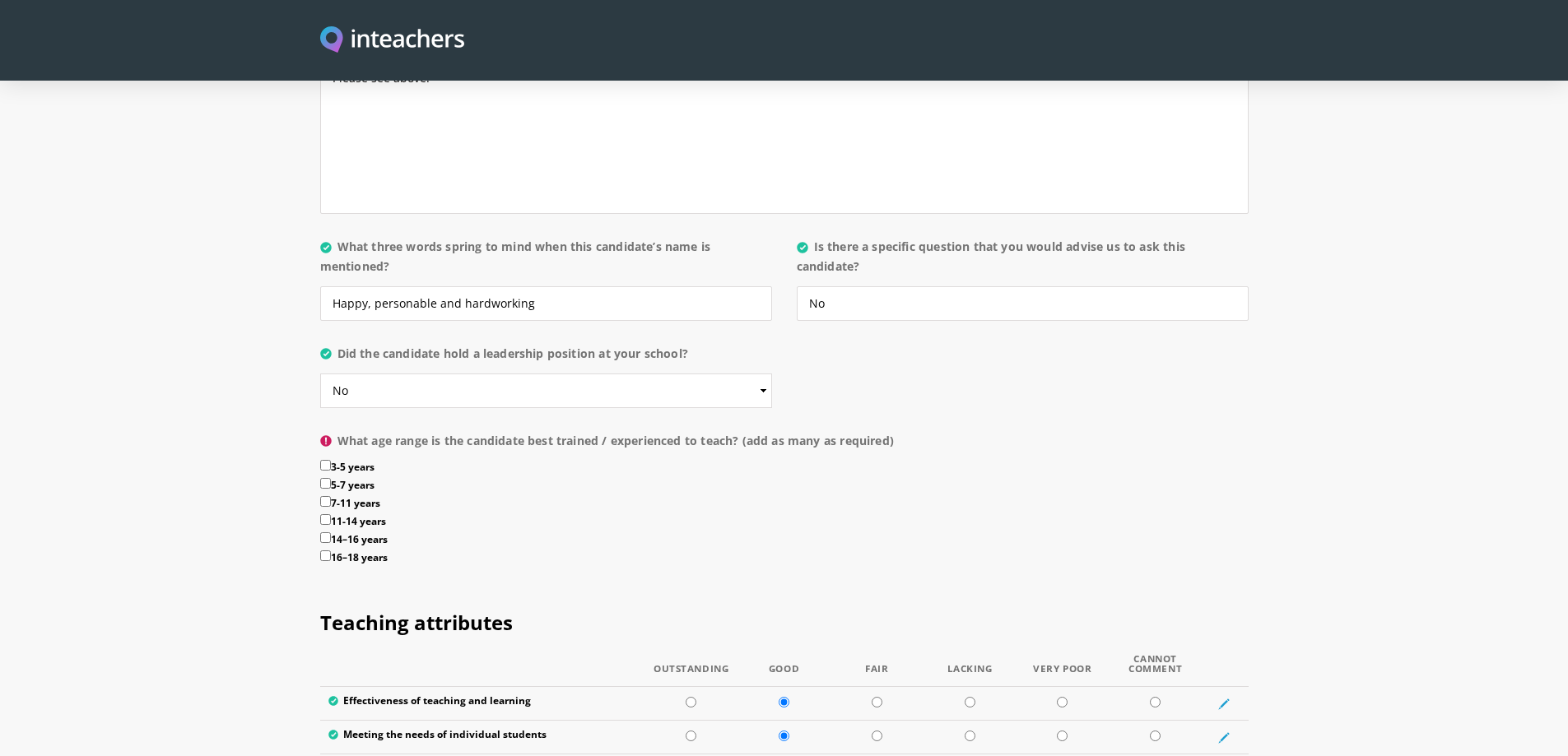
click at [327, 550] on input "16–18 years" at bounding box center [325, 556] width 11 height 11
checkbox input "true"
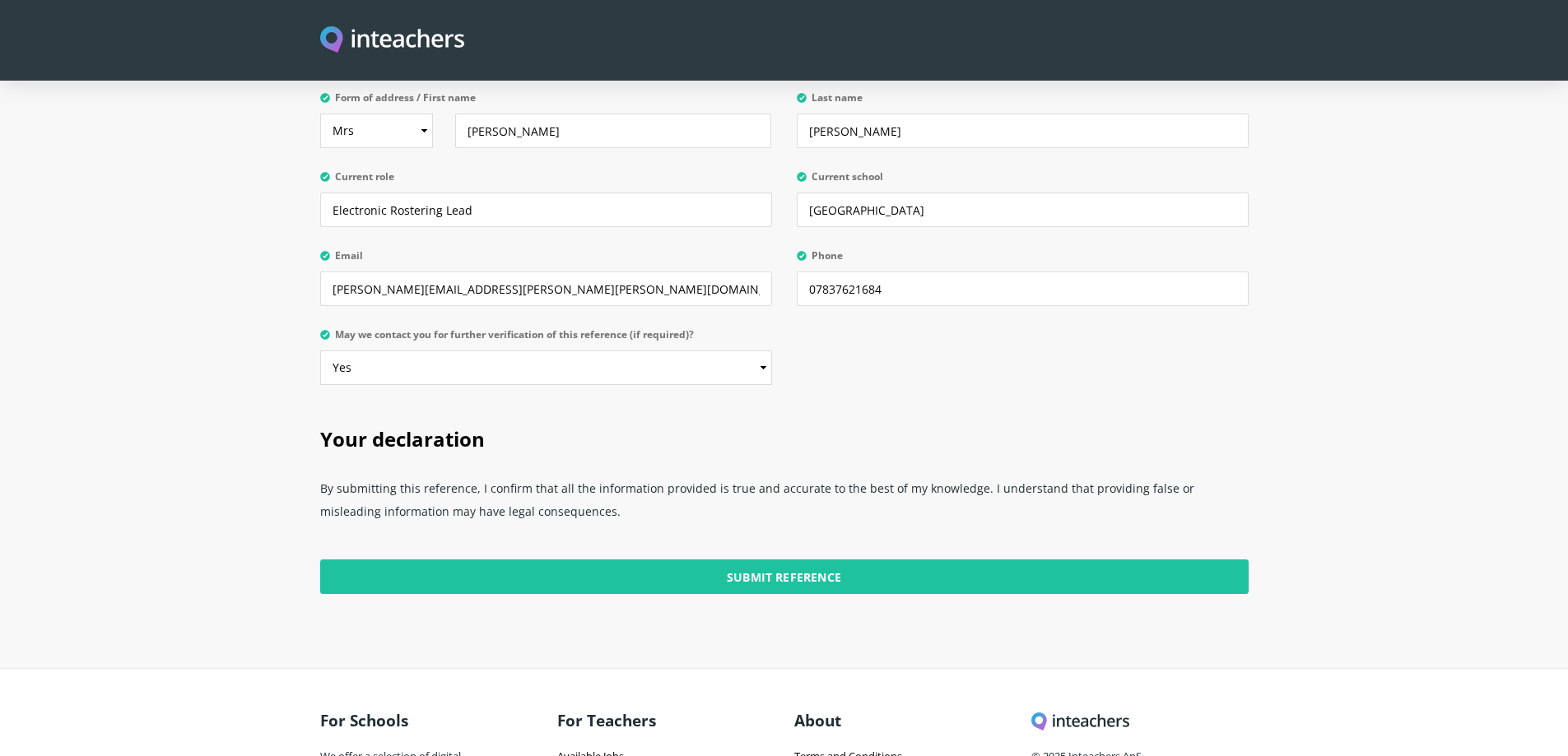
scroll to position [4012, 0]
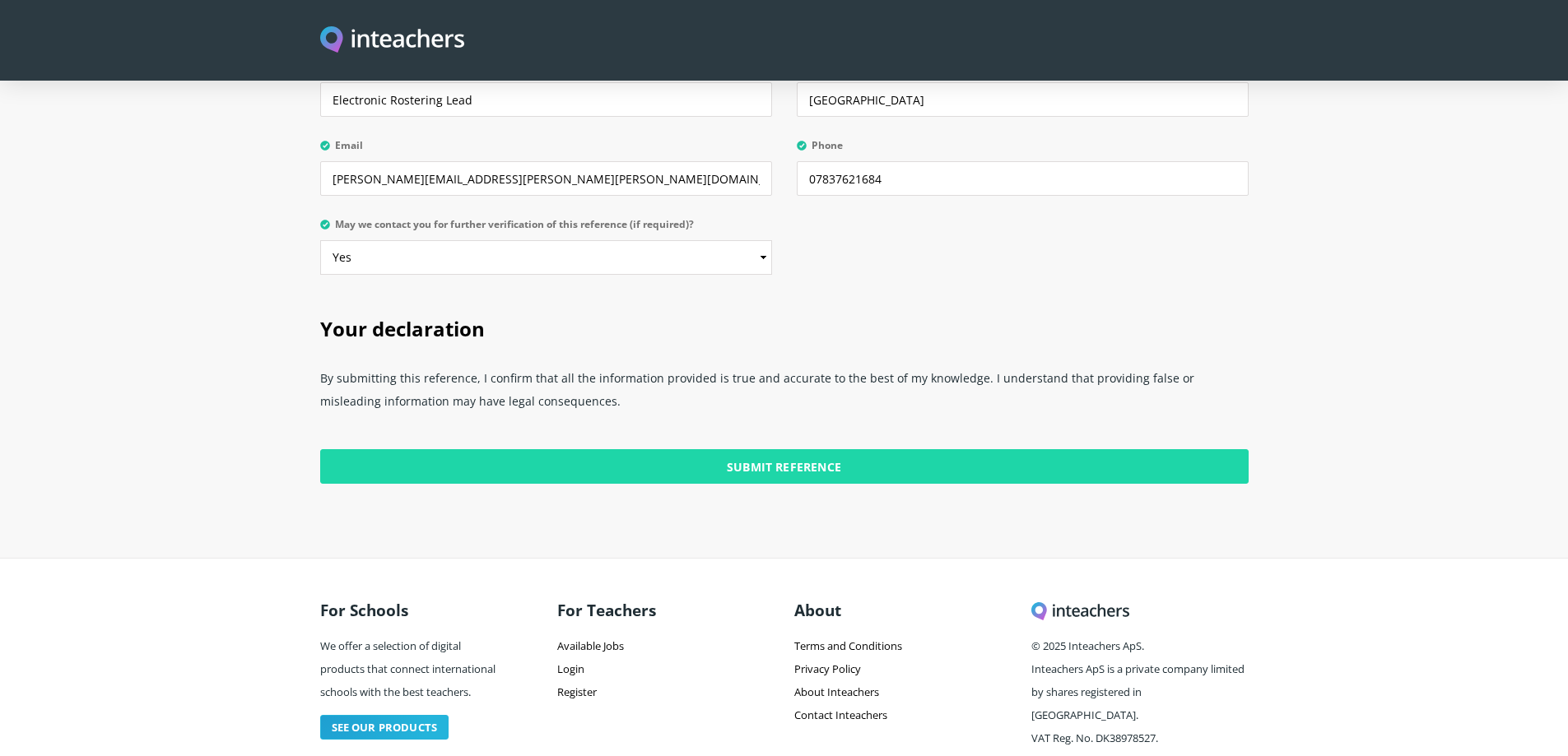
click at [797, 449] on input "Submit Reference" at bounding box center [784, 466] width 928 height 35
